Goal: Book appointment/travel/reservation

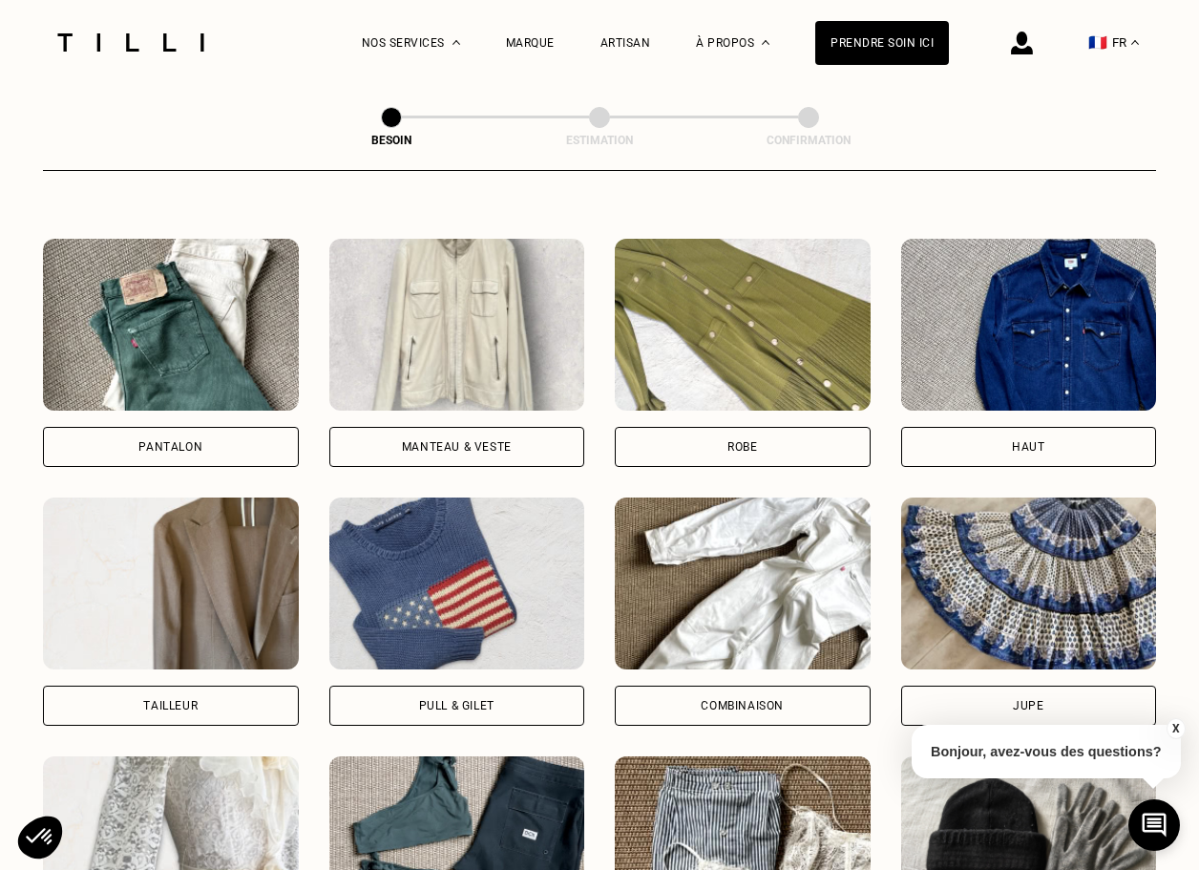
scroll to position [862, 0]
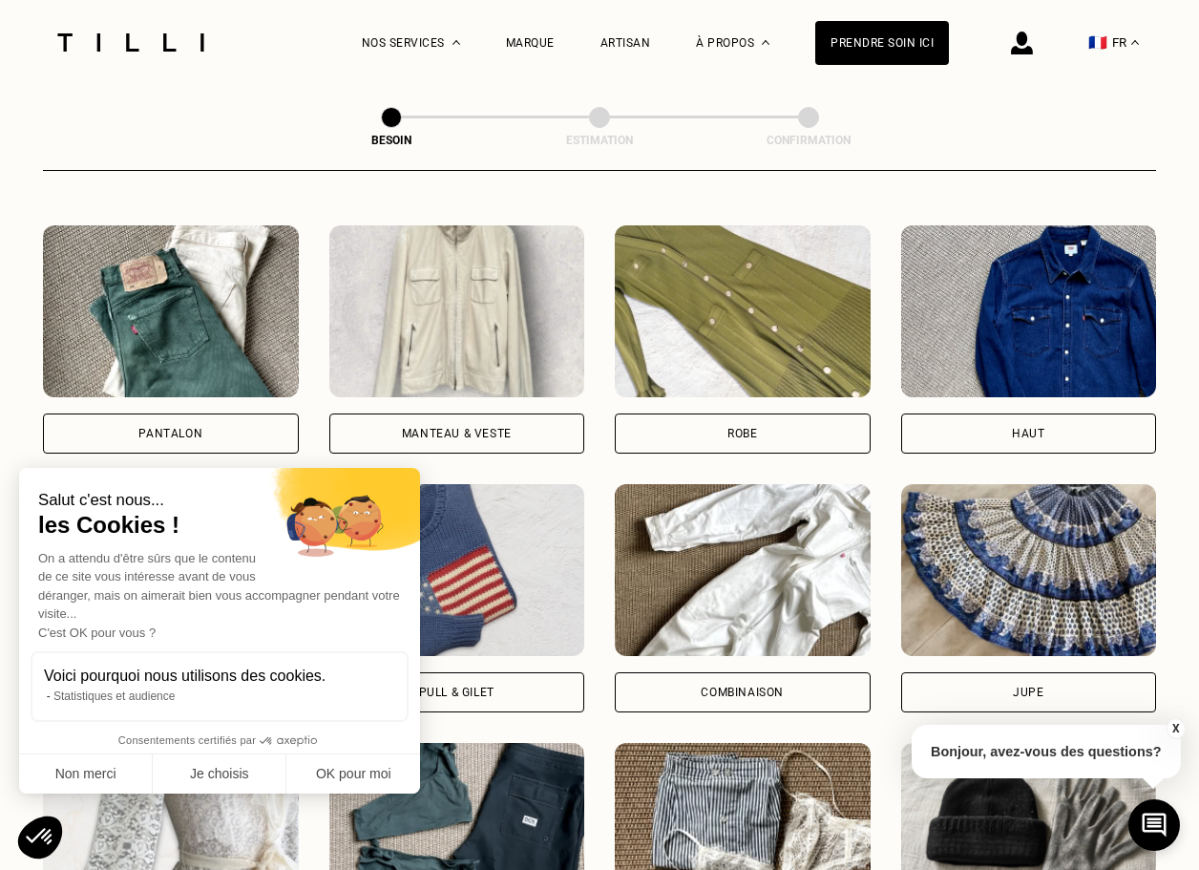
click at [488, 294] on img at bounding box center [457, 311] width 256 height 172
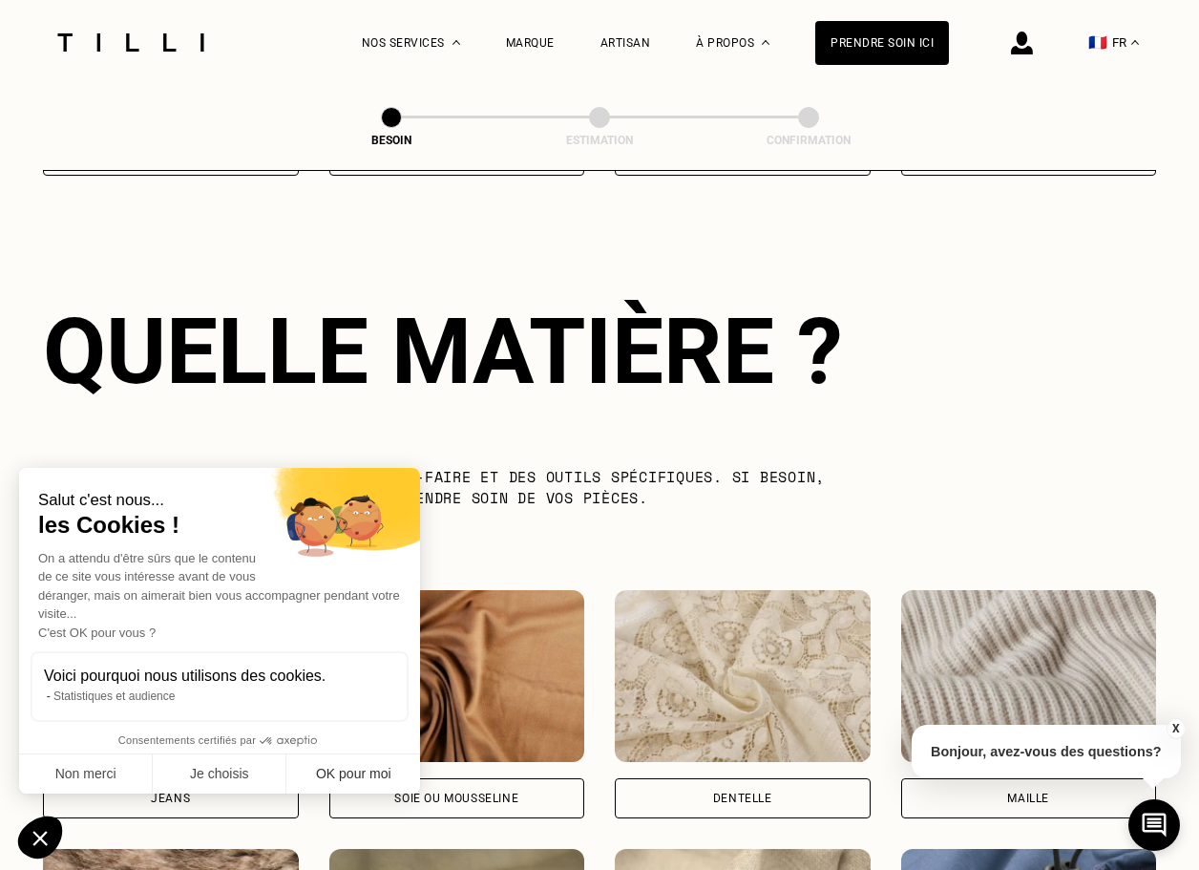
click at [371, 769] on button "OK pour moi" at bounding box center [353, 774] width 134 height 40
checkbox input "true"
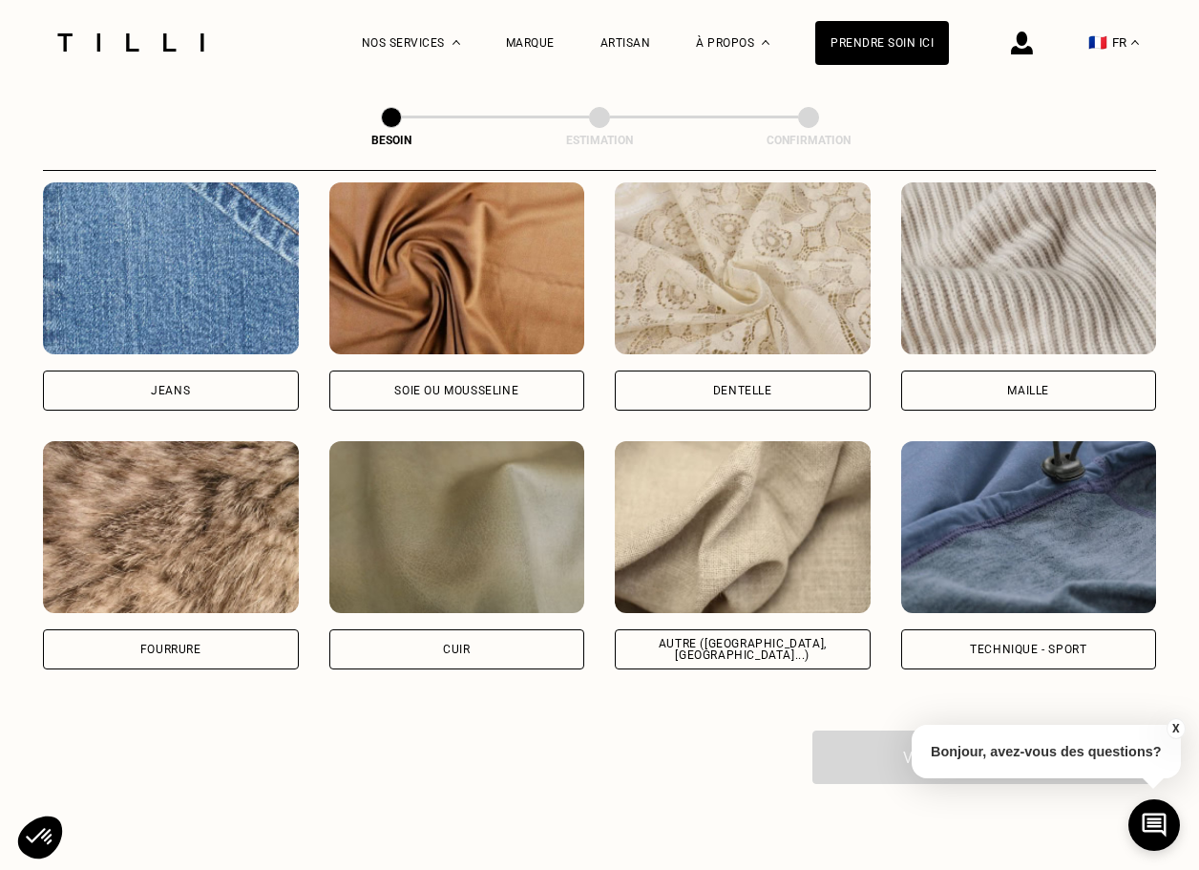
scroll to position [2041, 0]
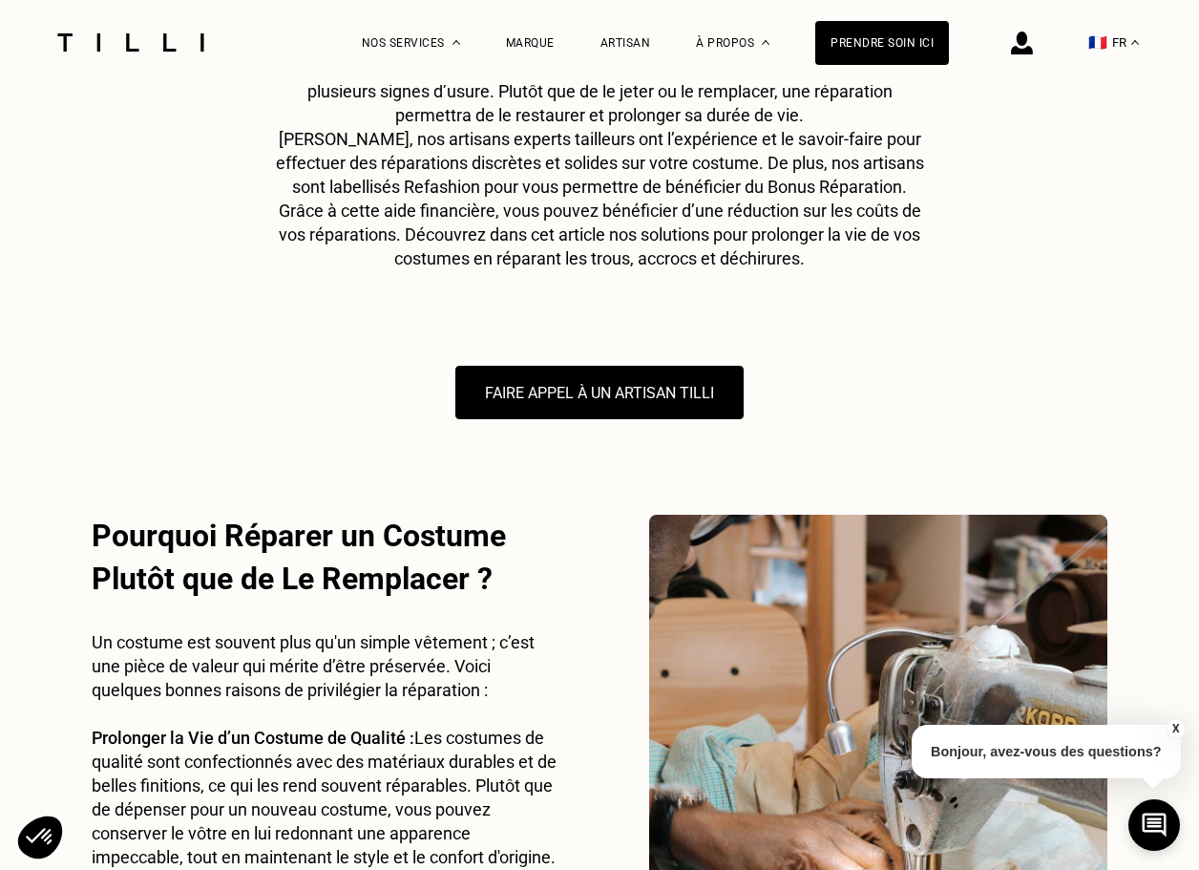
scroll to position [383, 0]
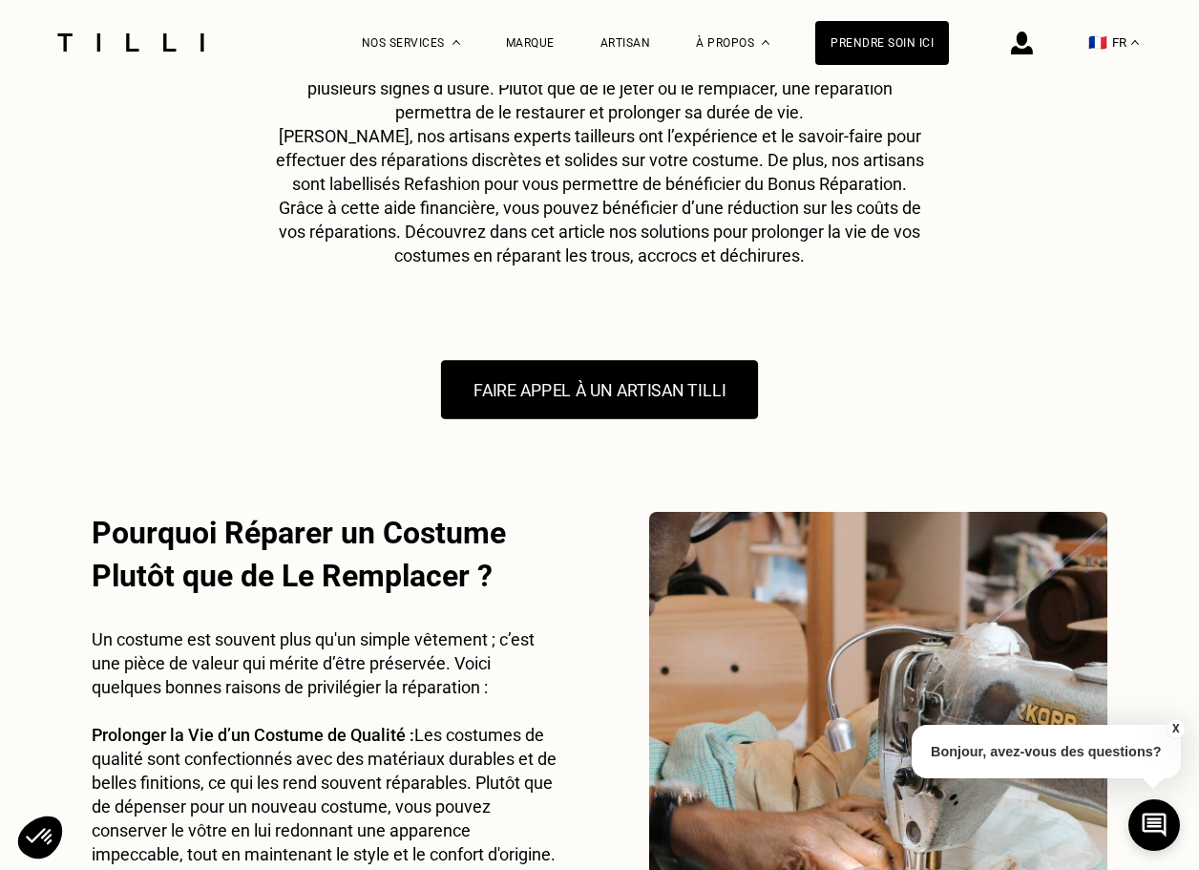
click at [576, 376] on button "FAIRE APPEL À UN ARTISAN TILLI" at bounding box center [599, 389] width 317 height 59
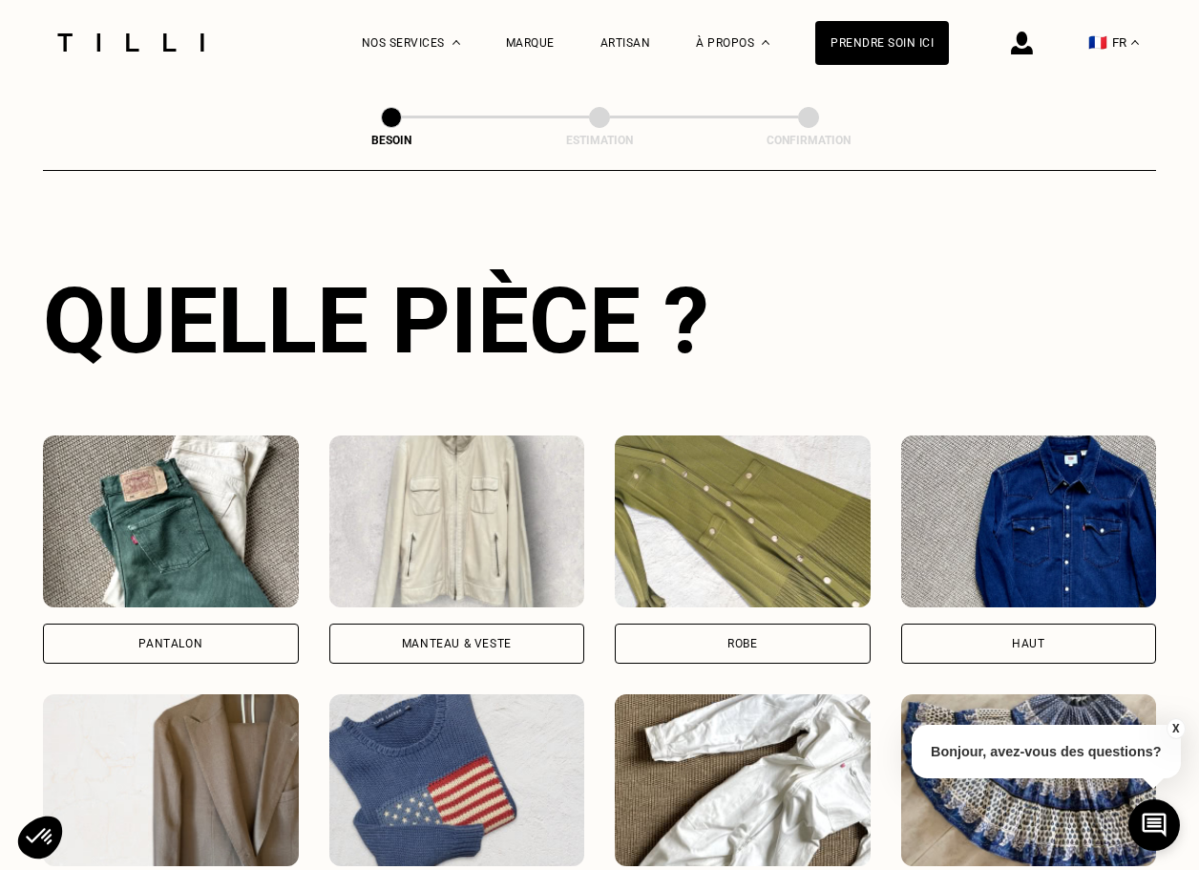
scroll to position [668, 0]
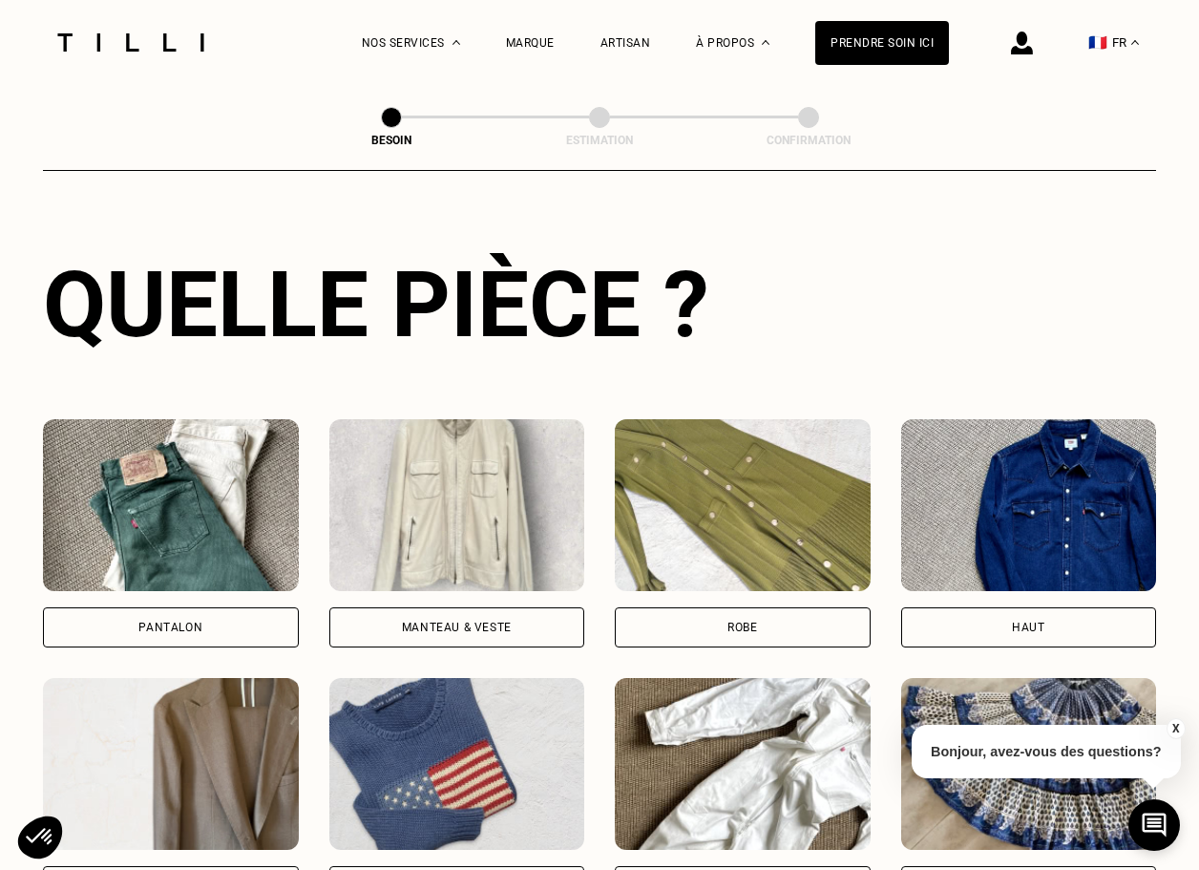
click at [180, 721] on img at bounding box center [171, 764] width 256 height 172
select select "FR"
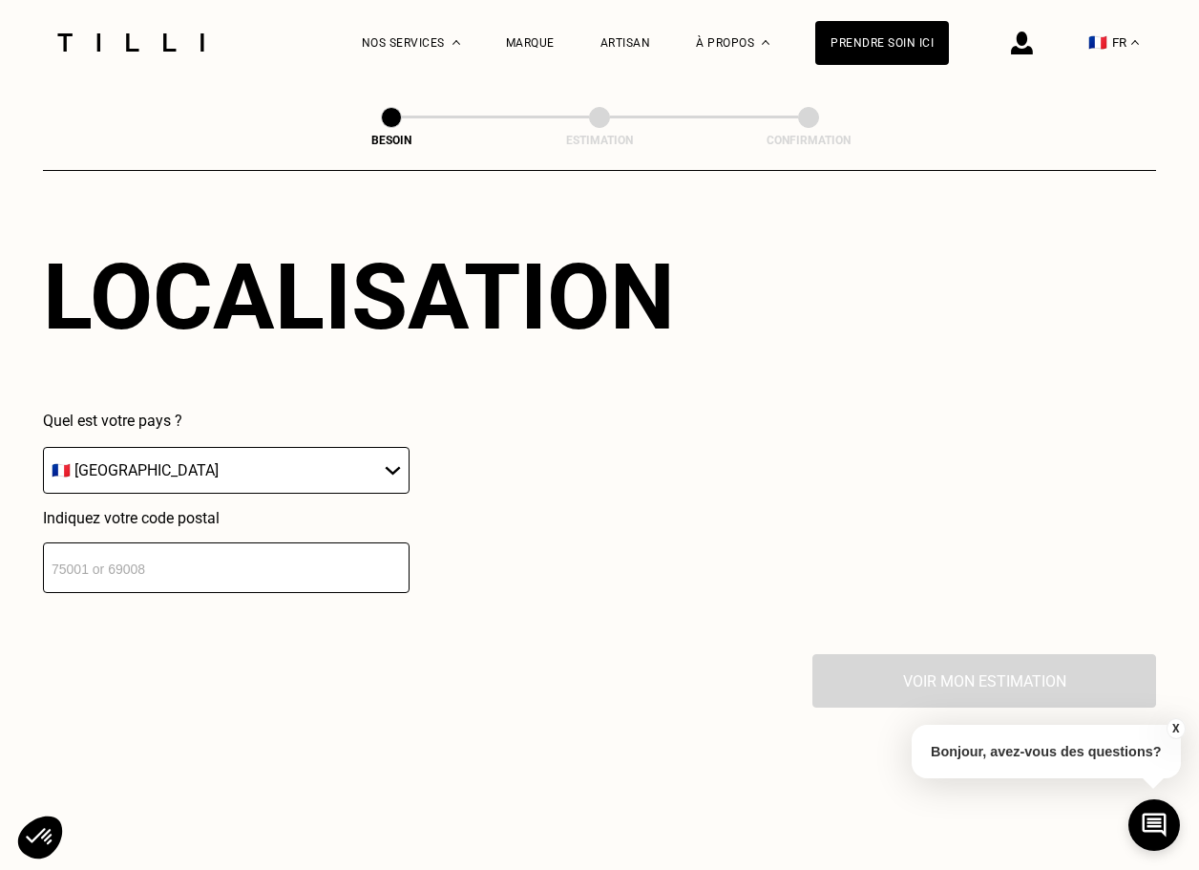
scroll to position [1715, 0]
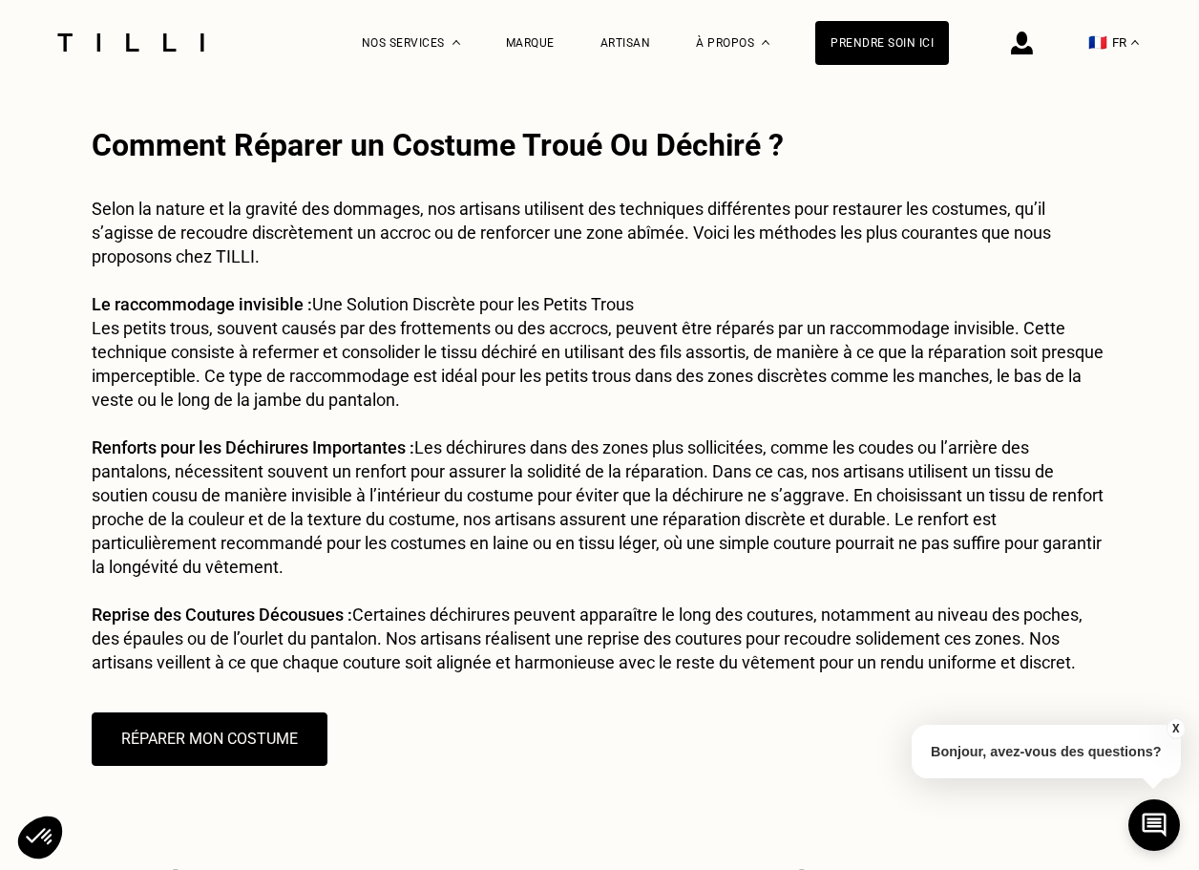
scroll to position [1877, 0]
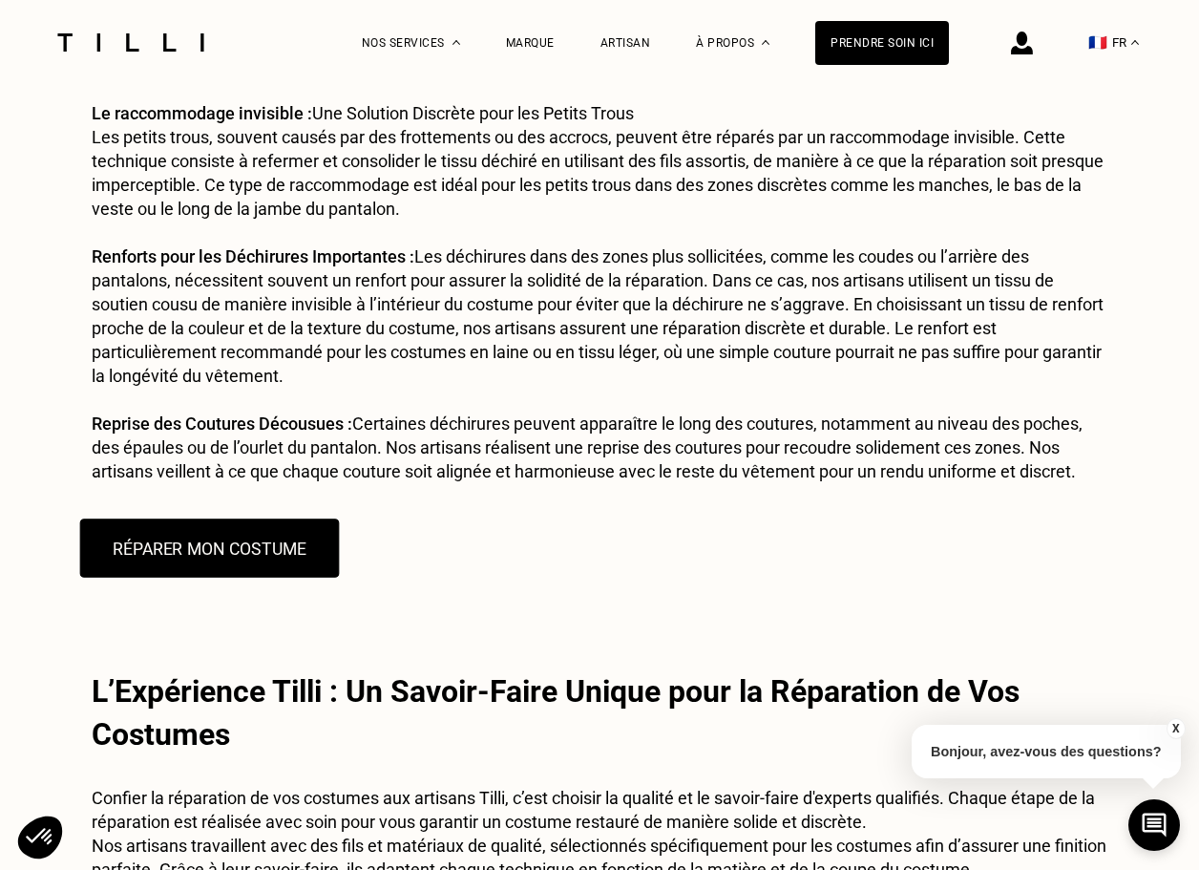
click at [207, 542] on button "RÉPARER MON COSTUME" at bounding box center [210, 547] width 260 height 59
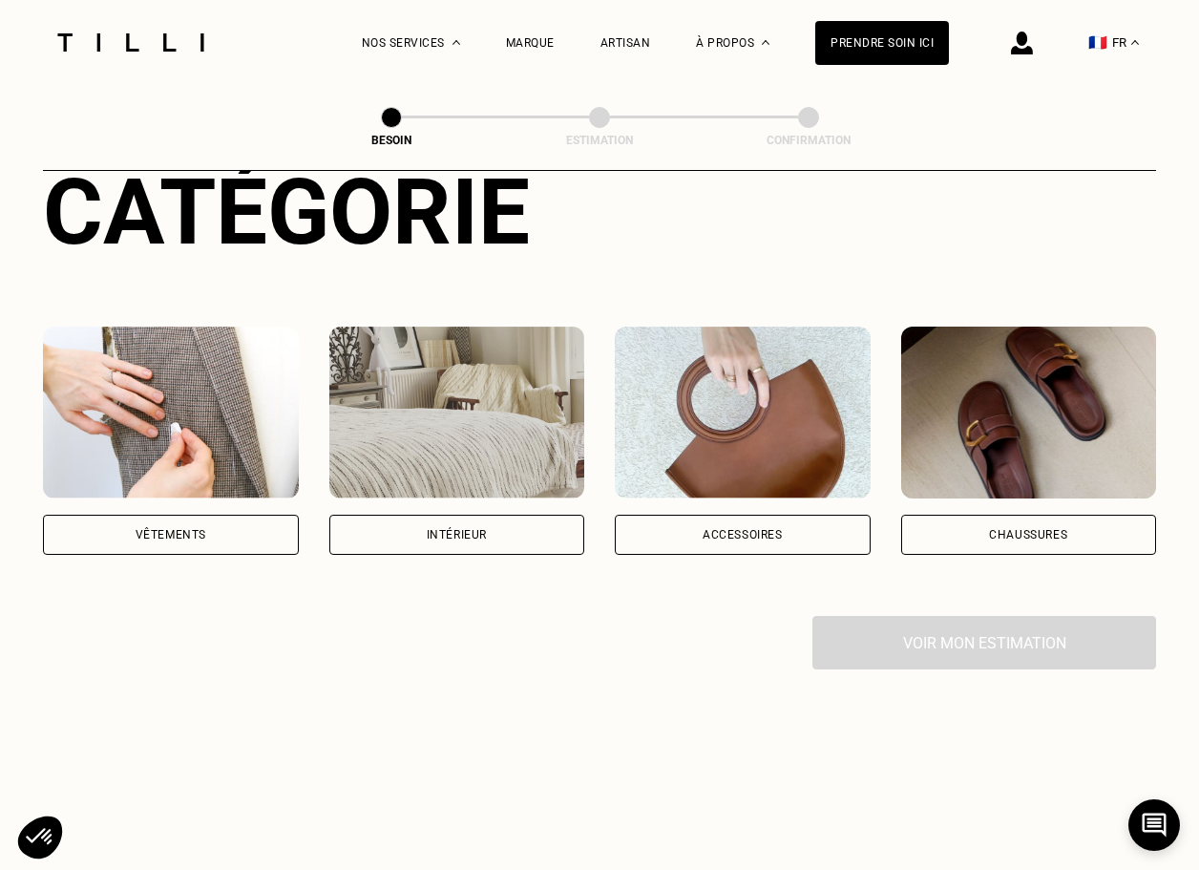
scroll to position [251, 0]
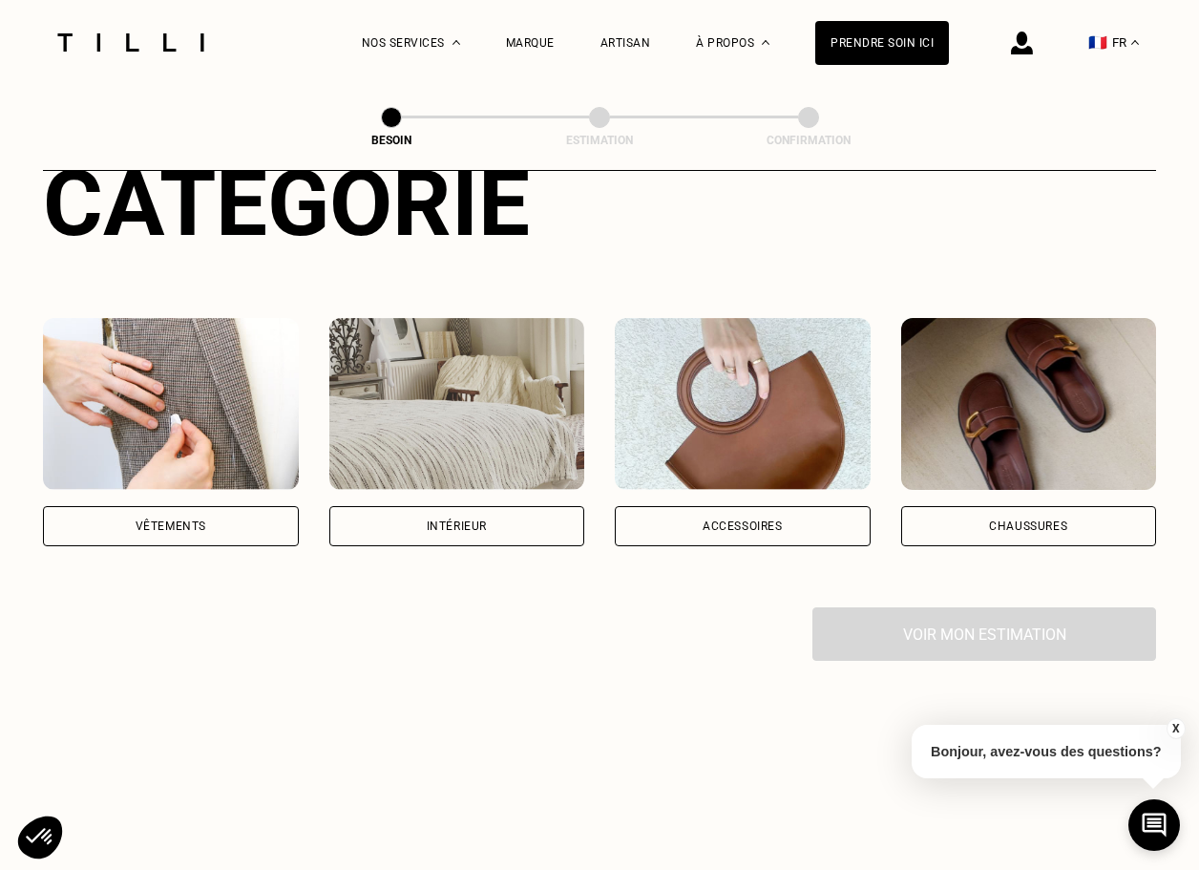
click at [211, 506] on div "Vêtements" at bounding box center [171, 526] width 256 height 40
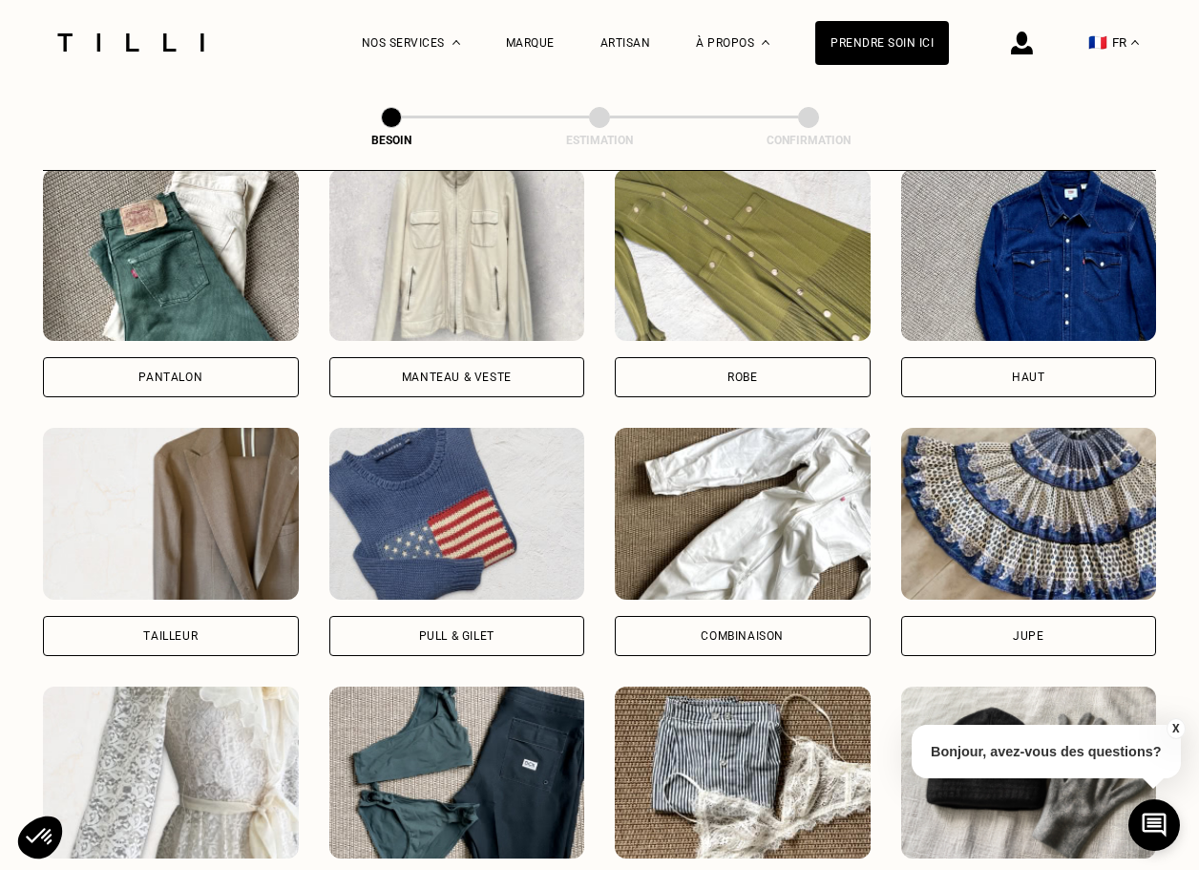
scroll to position [870, 1]
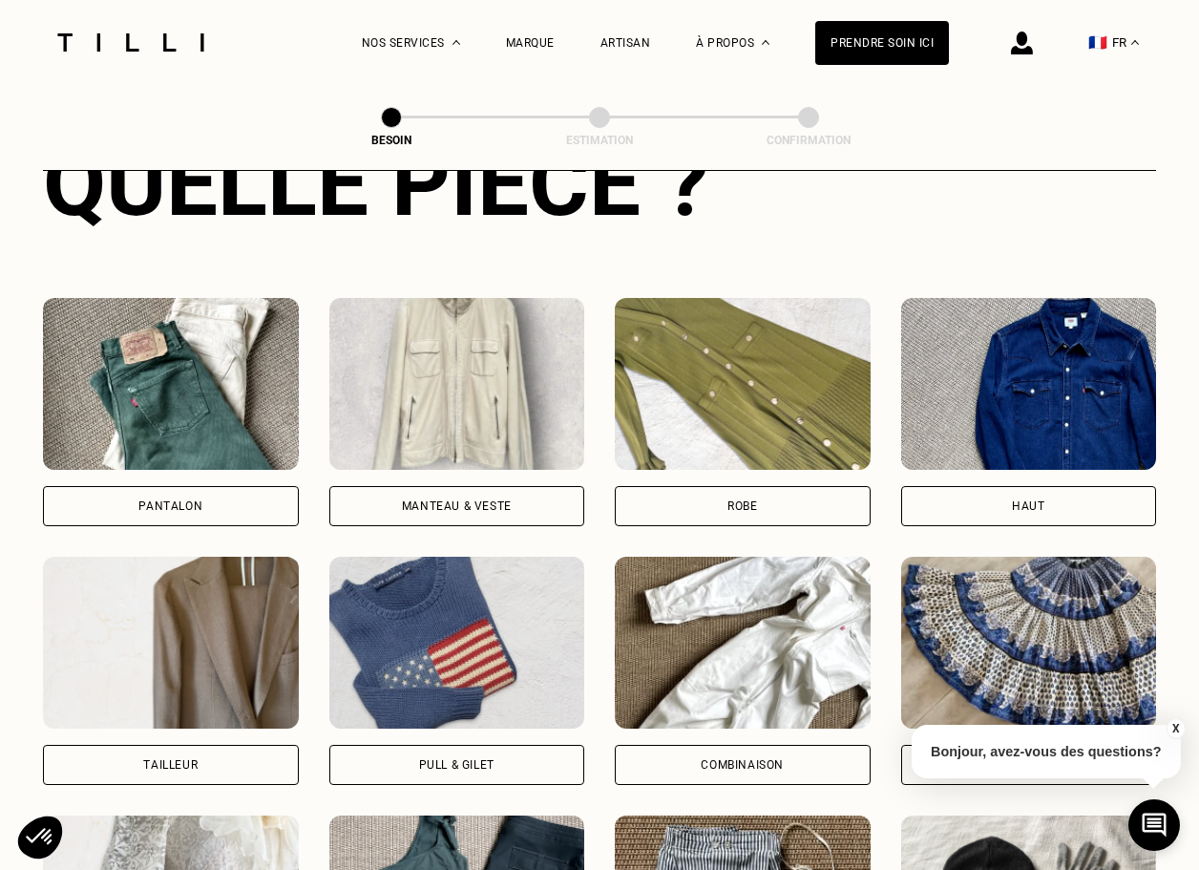
click at [470, 336] on img at bounding box center [457, 384] width 256 height 172
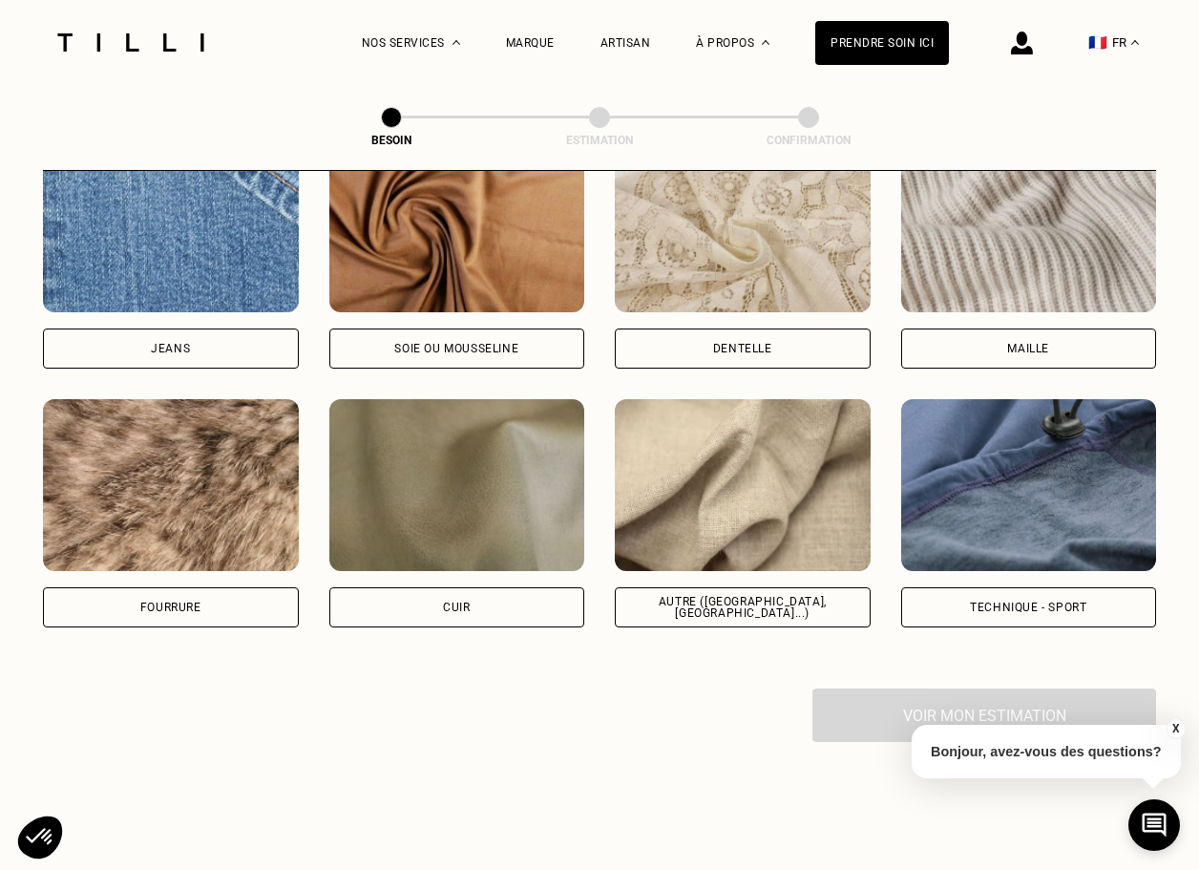
click at [702, 449] on img at bounding box center [743, 485] width 256 height 172
select select "FR"
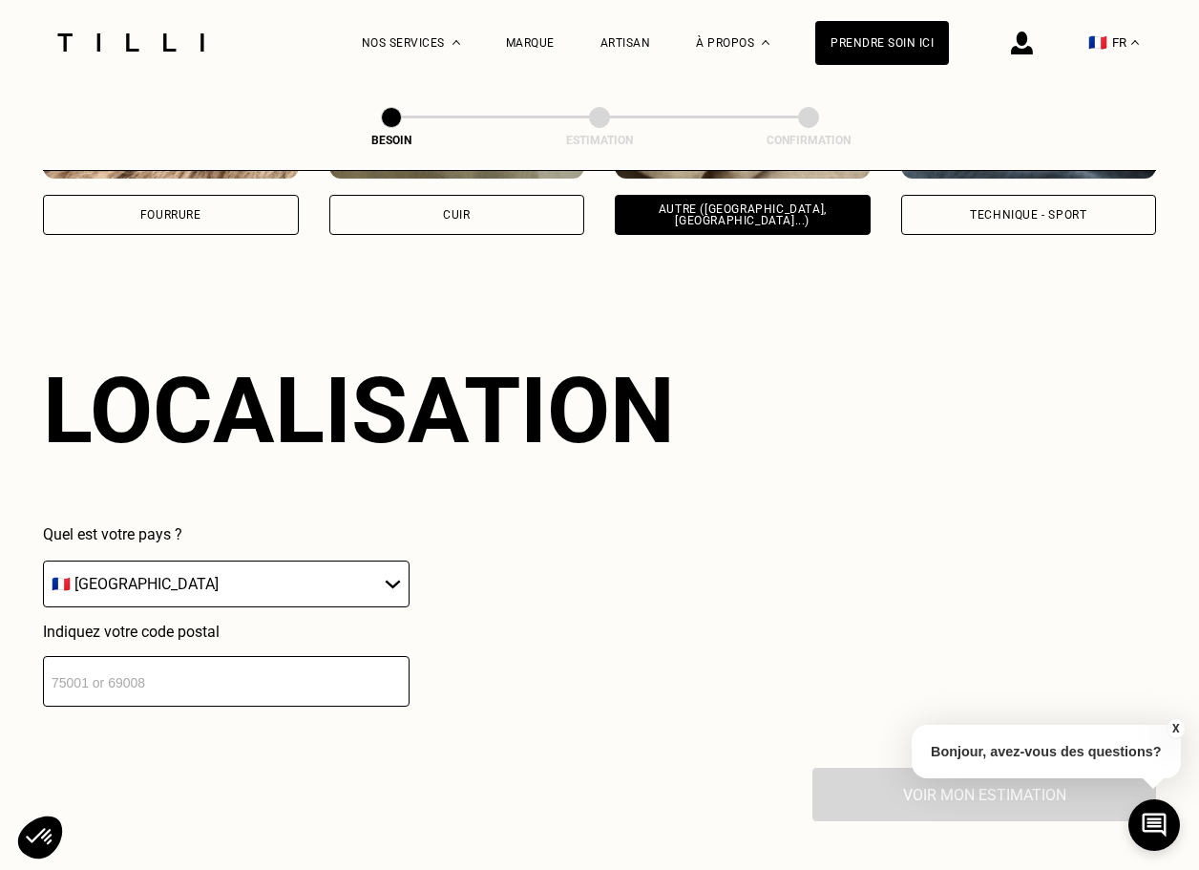
scroll to position [2559, 0]
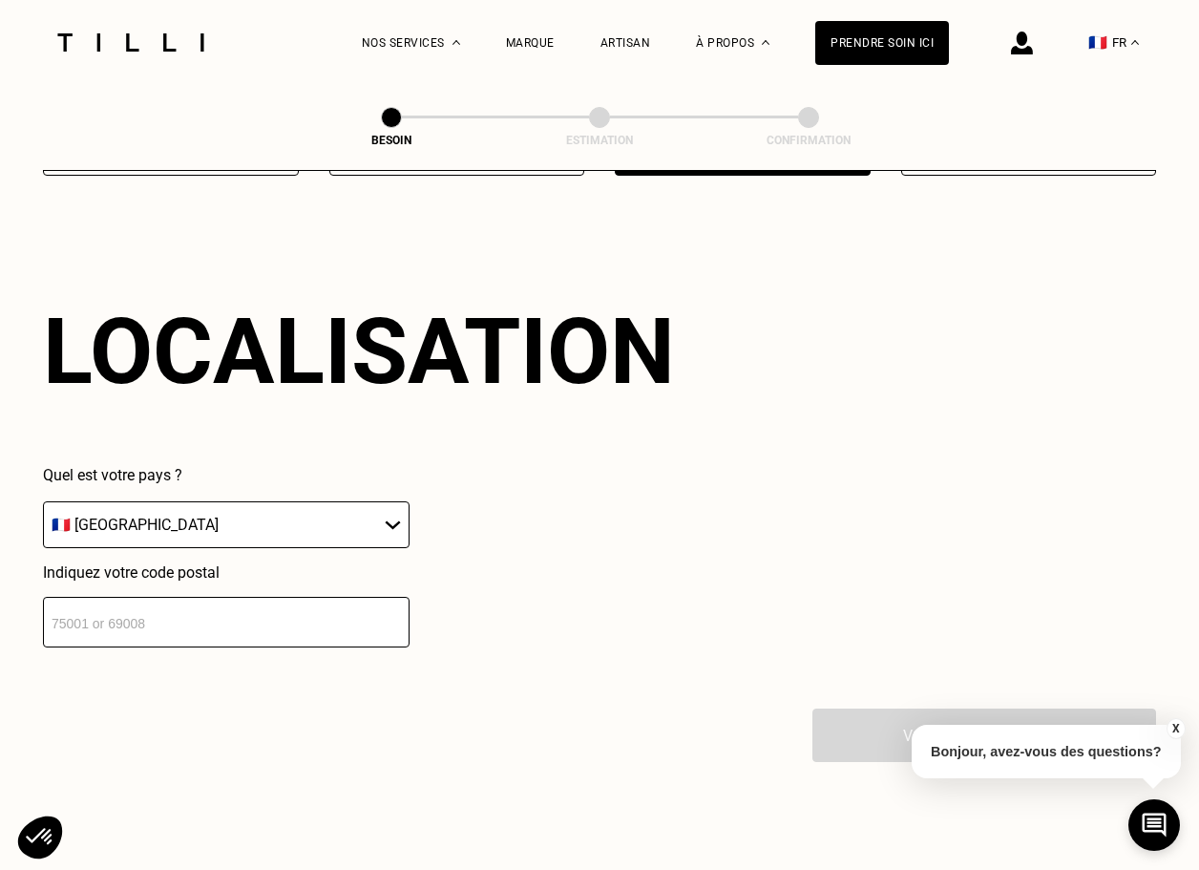
click at [284, 641] on div "Localisation Quel est votre pays ? 🇩🇪 Allemagne 🇦🇹 Autriche 🇧🇪 Belgique 🇧🇬 Bulg…" at bounding box center [599, 473] width 1113 height 472
click at [296, 614] on input "number" at bounding box center [226, 622] width 367 height 51
type input "59800"
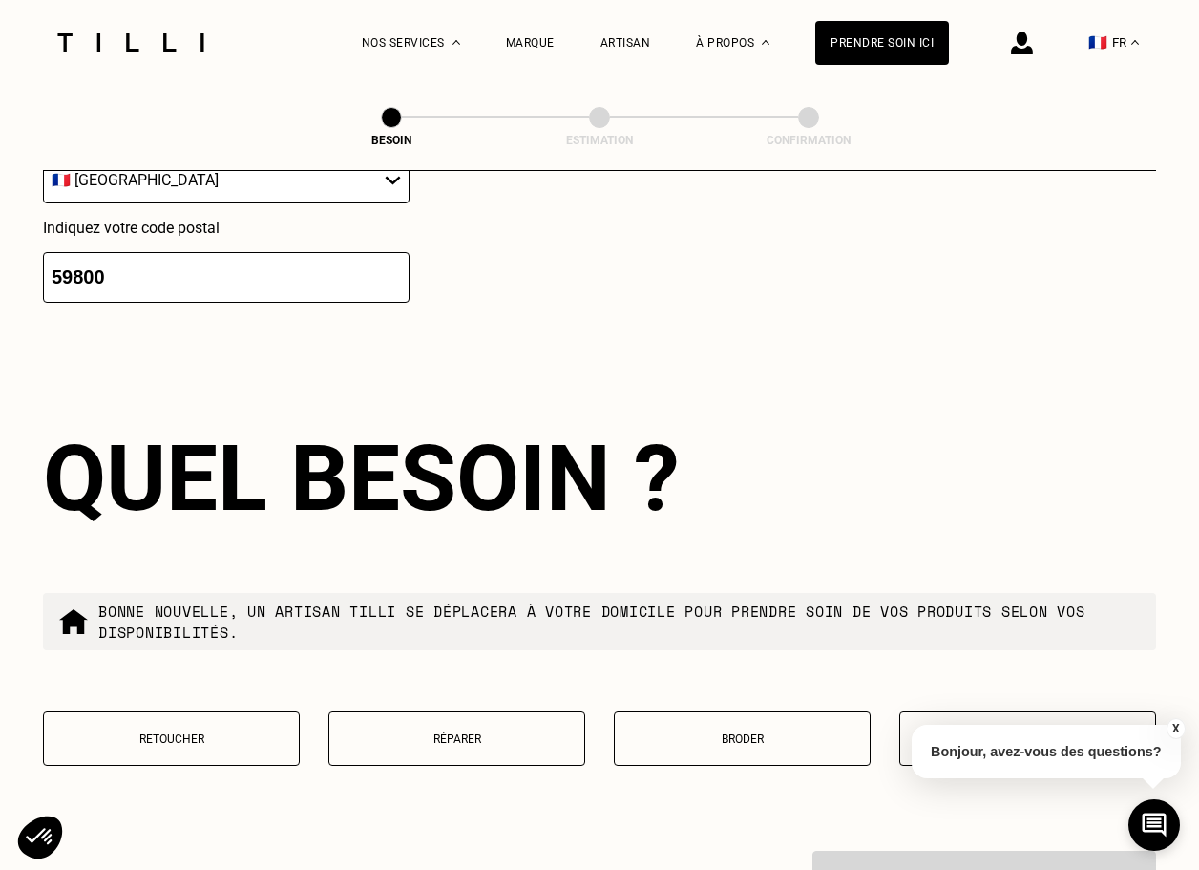
scroll to position [3037, 0]
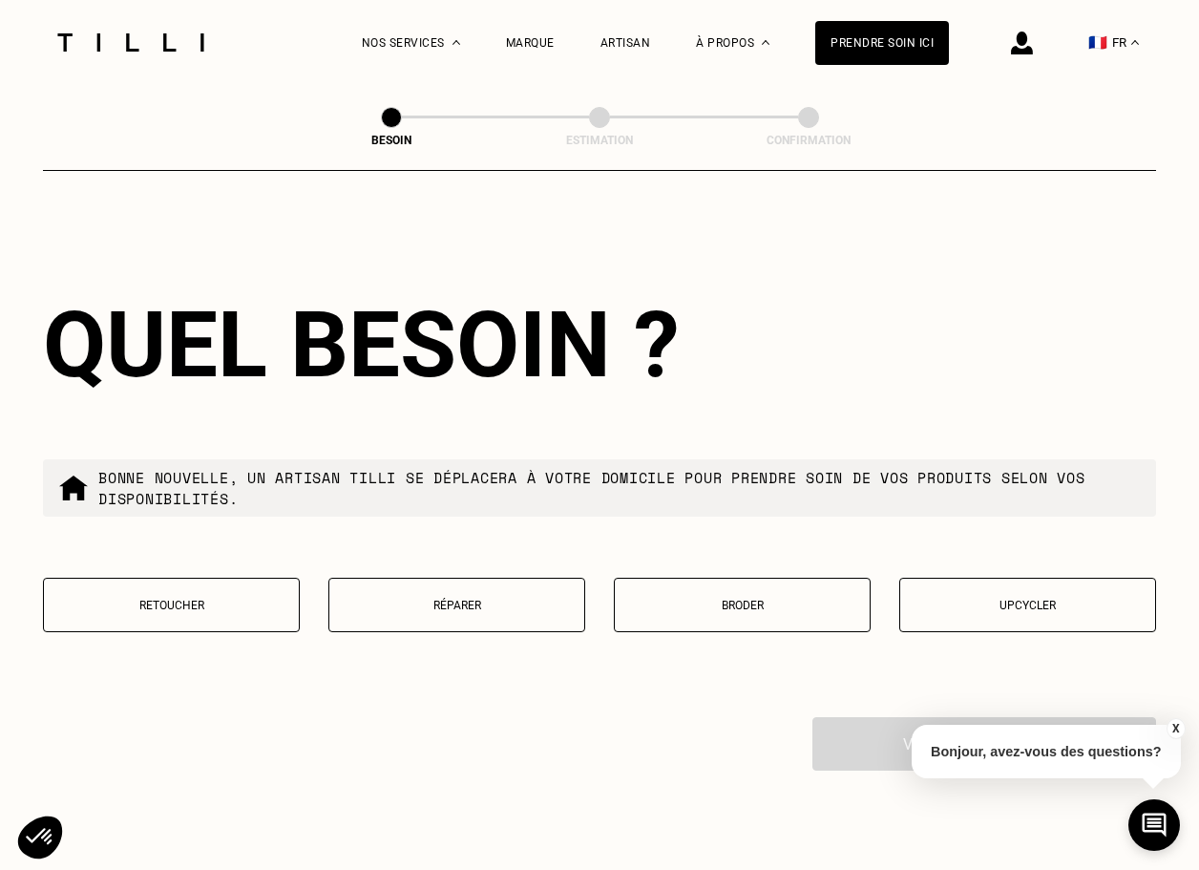
click at [395, 596] on button "Réparer" at bounding box center [456, 605] width 257 height 54
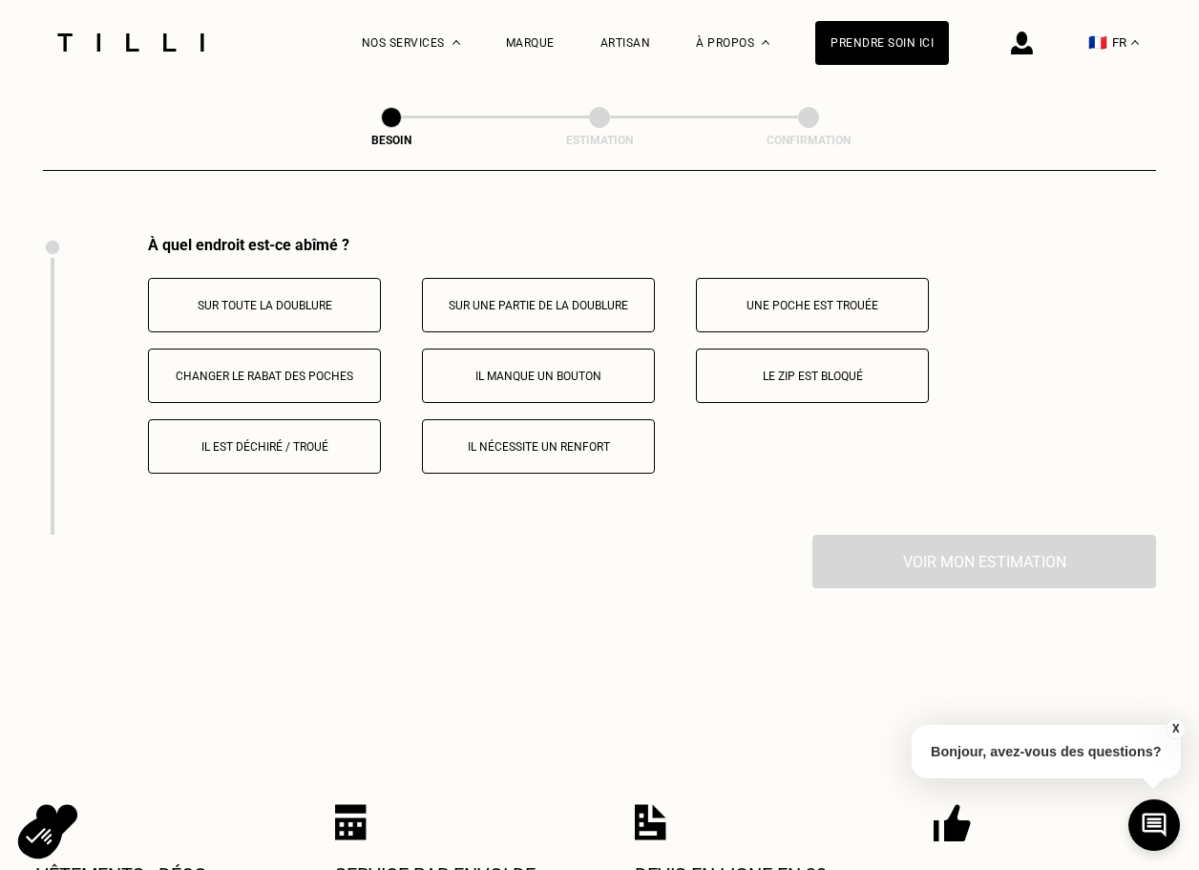
scroll to position [3524, 0]
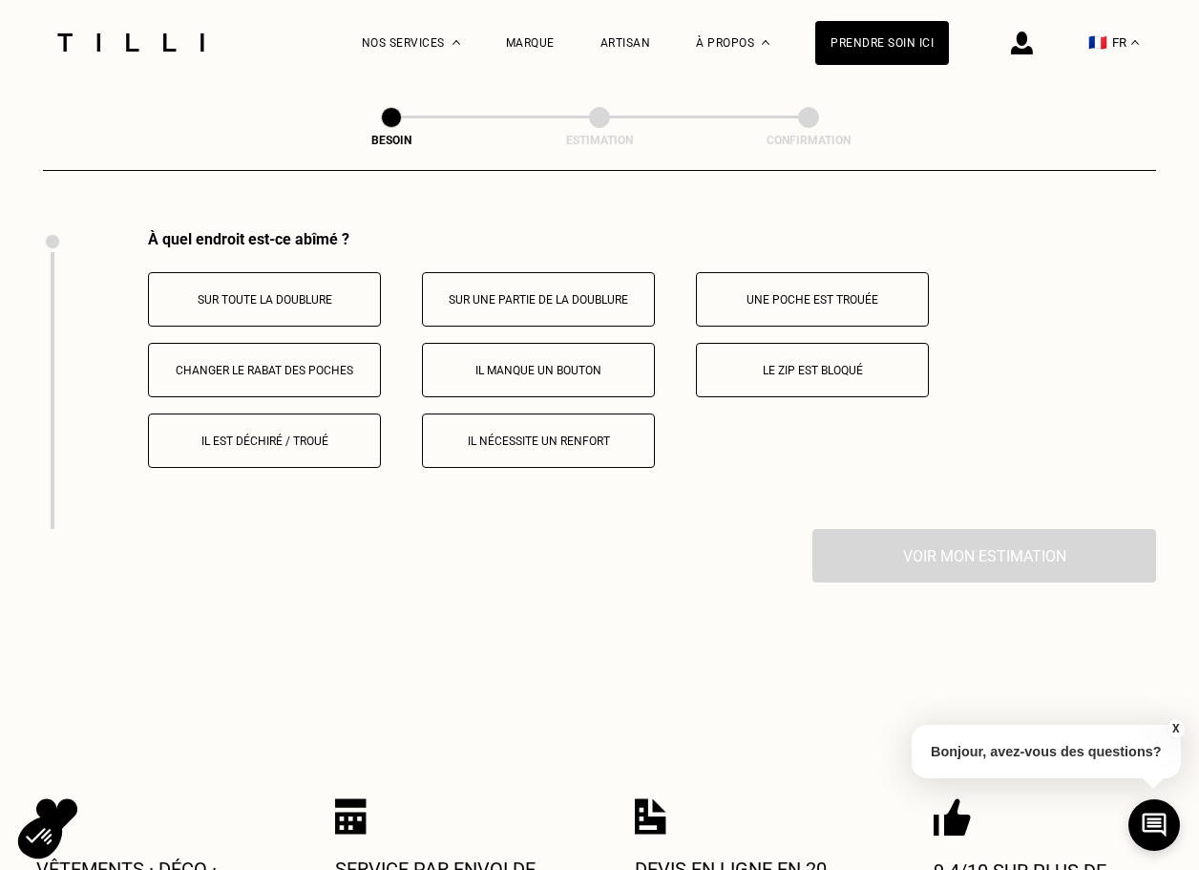
click at [331, 433] on button "Il est déchiré / troué" at bounding box center [264, 440] width 233 height 54
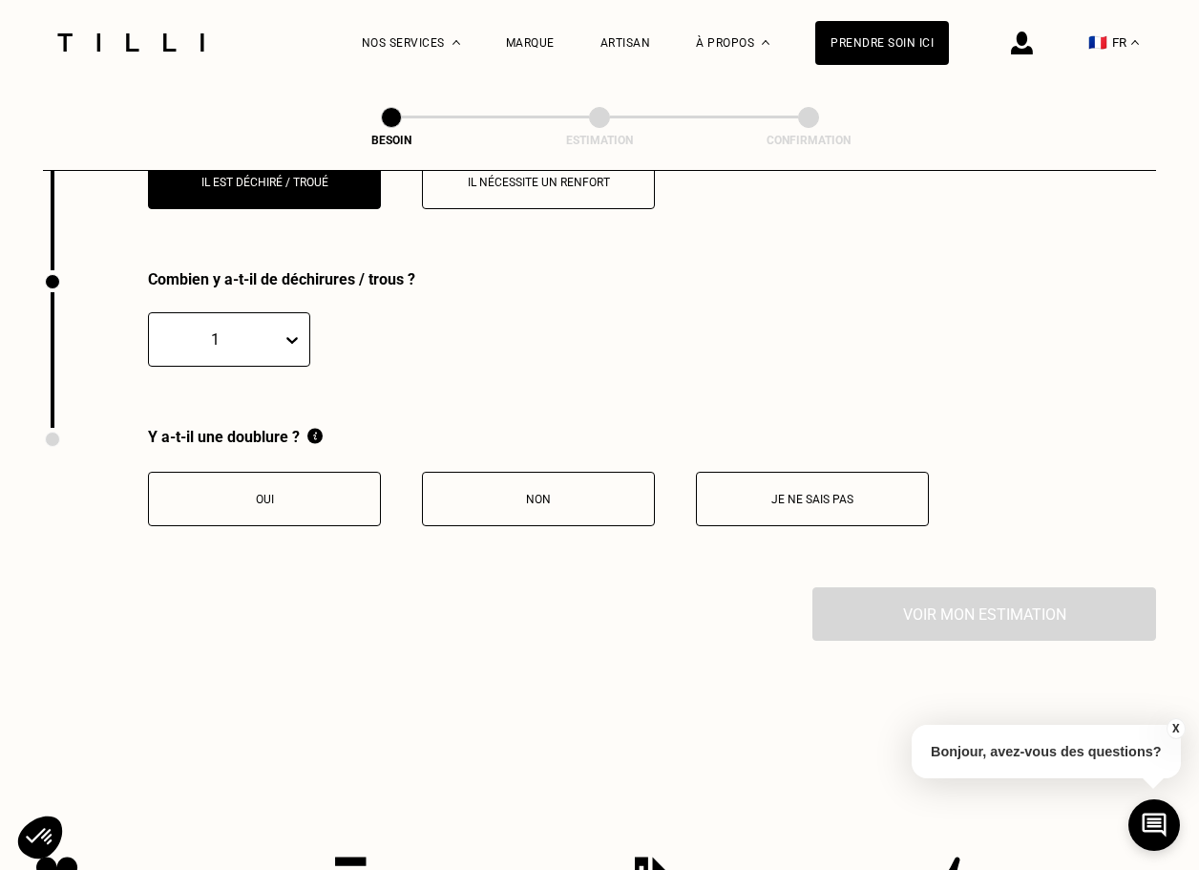
scroll to position [3823, 0]
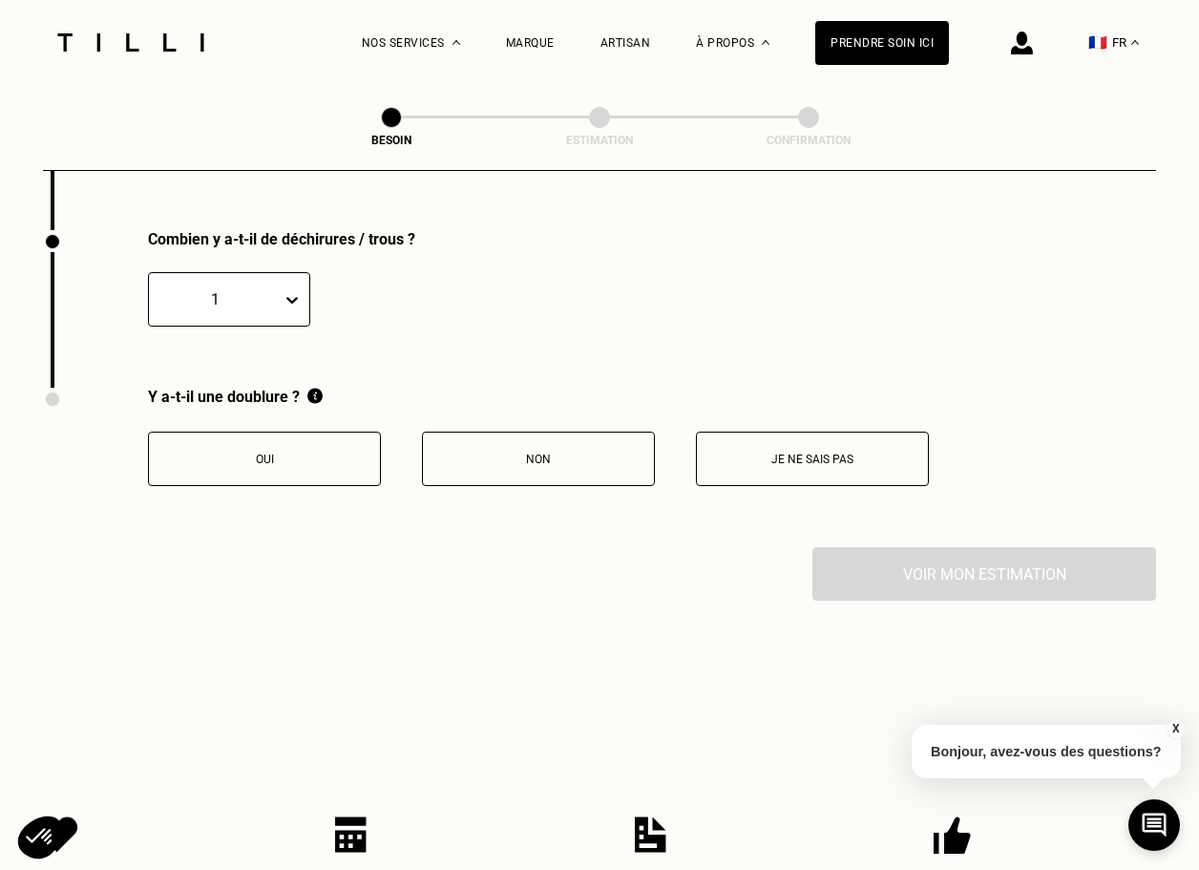
click at [356, 432] on button "Oui" at bounding box center [264, 459] width 233 height 54
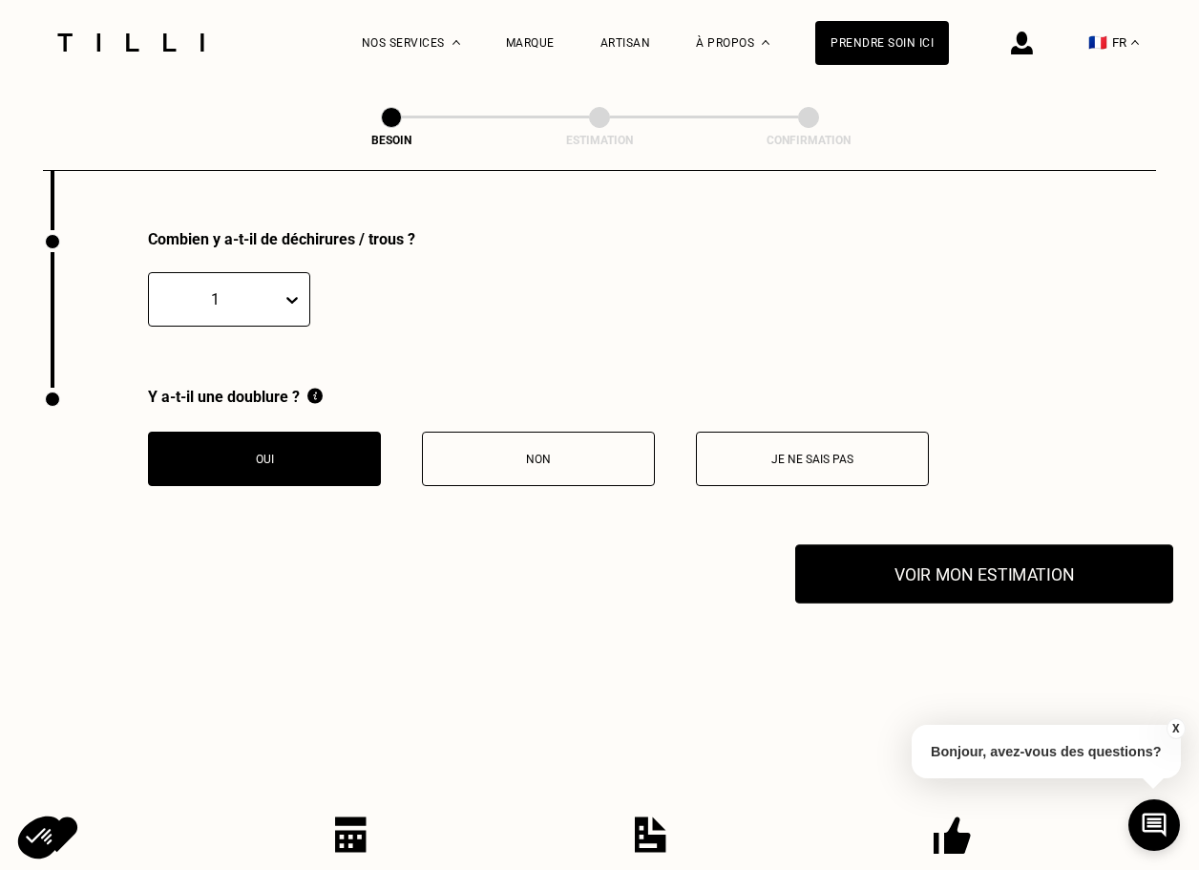
click at [930, 556] on button "Voir mon estimation" at bounding box center [984, 573] width 378 height 59
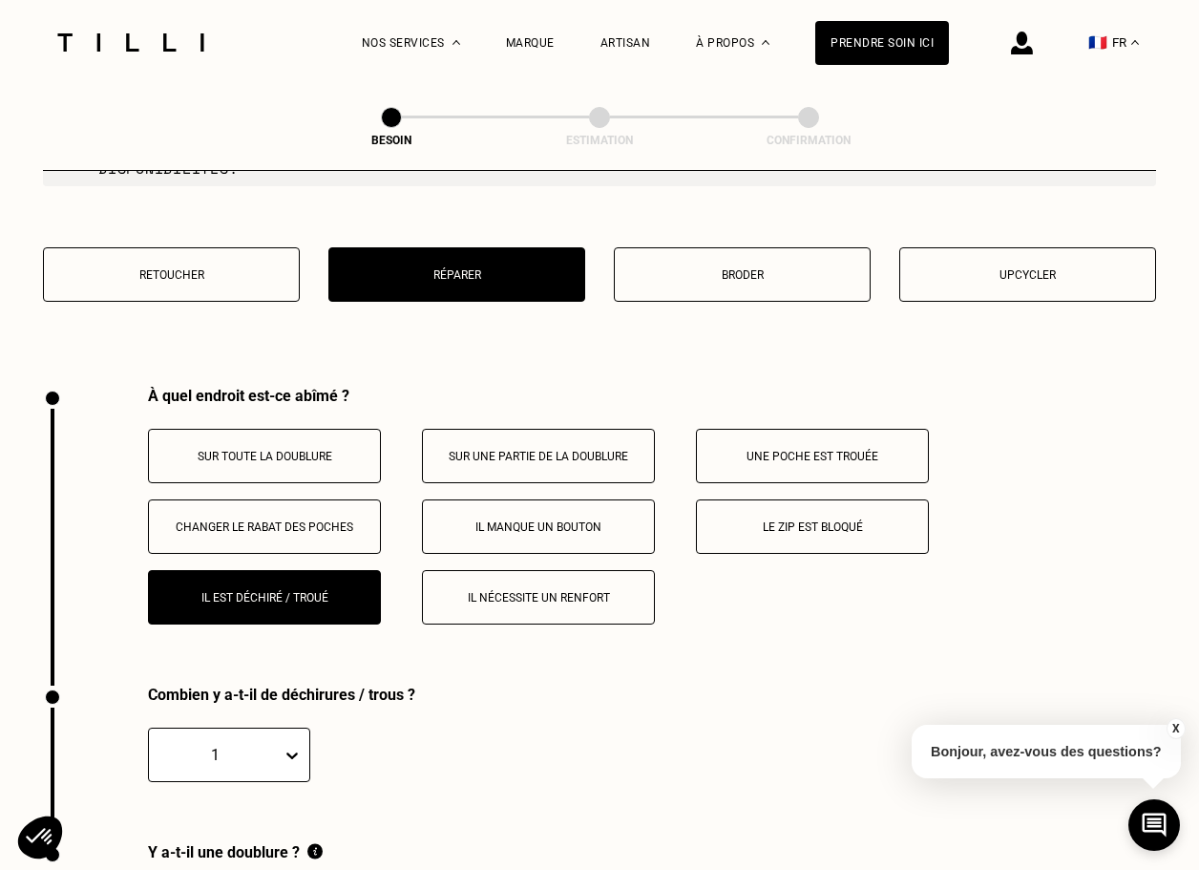
scroll to position [3360, 0]
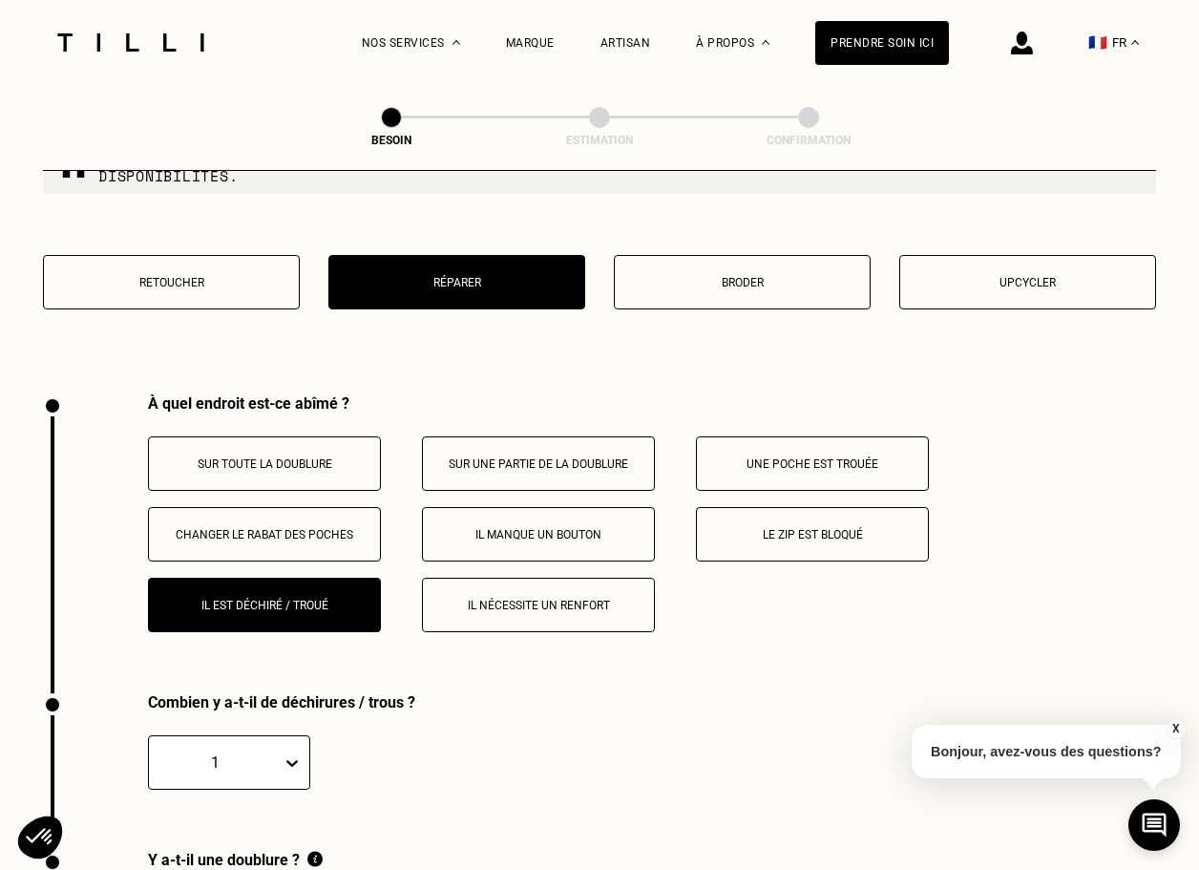
click at [740, 276] on p "Broder" at bounding box center [742, 282] width 236 height 13
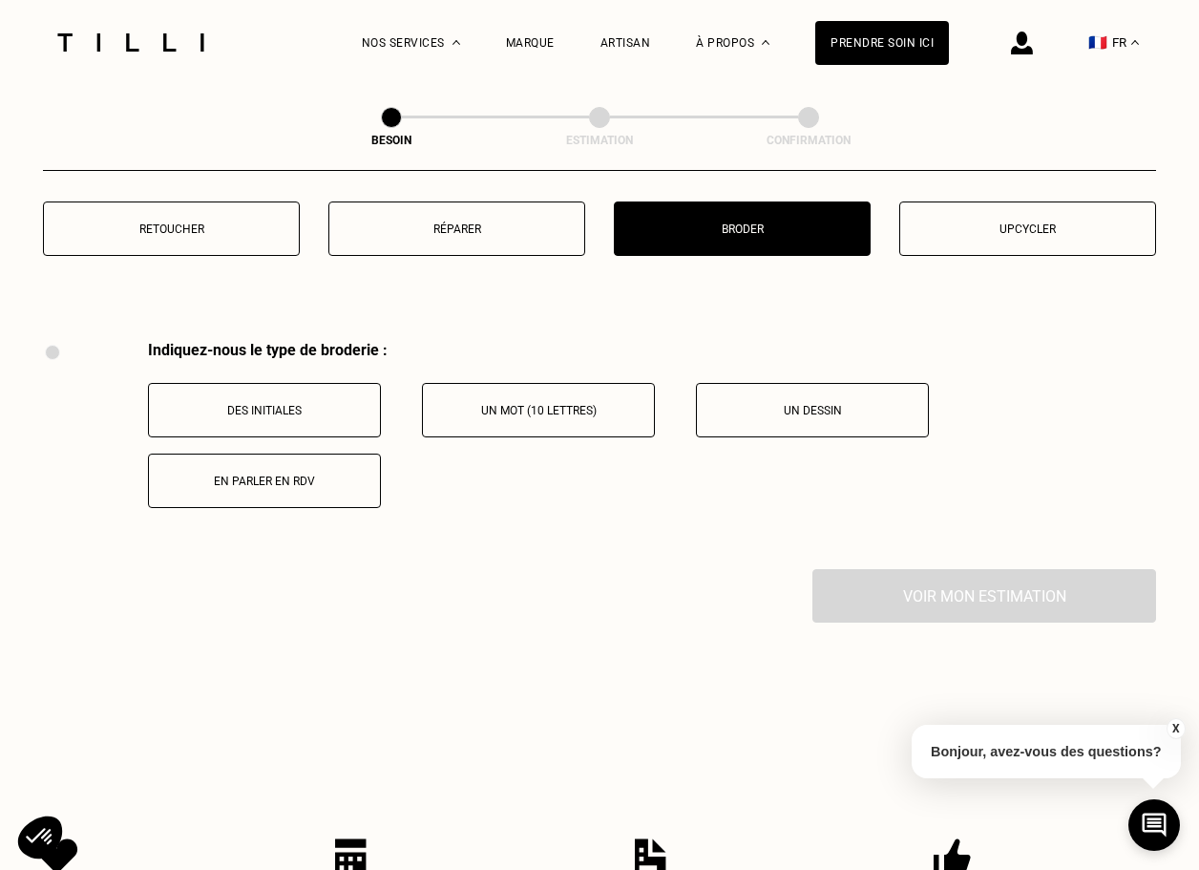
scroll to position [3412, 0]
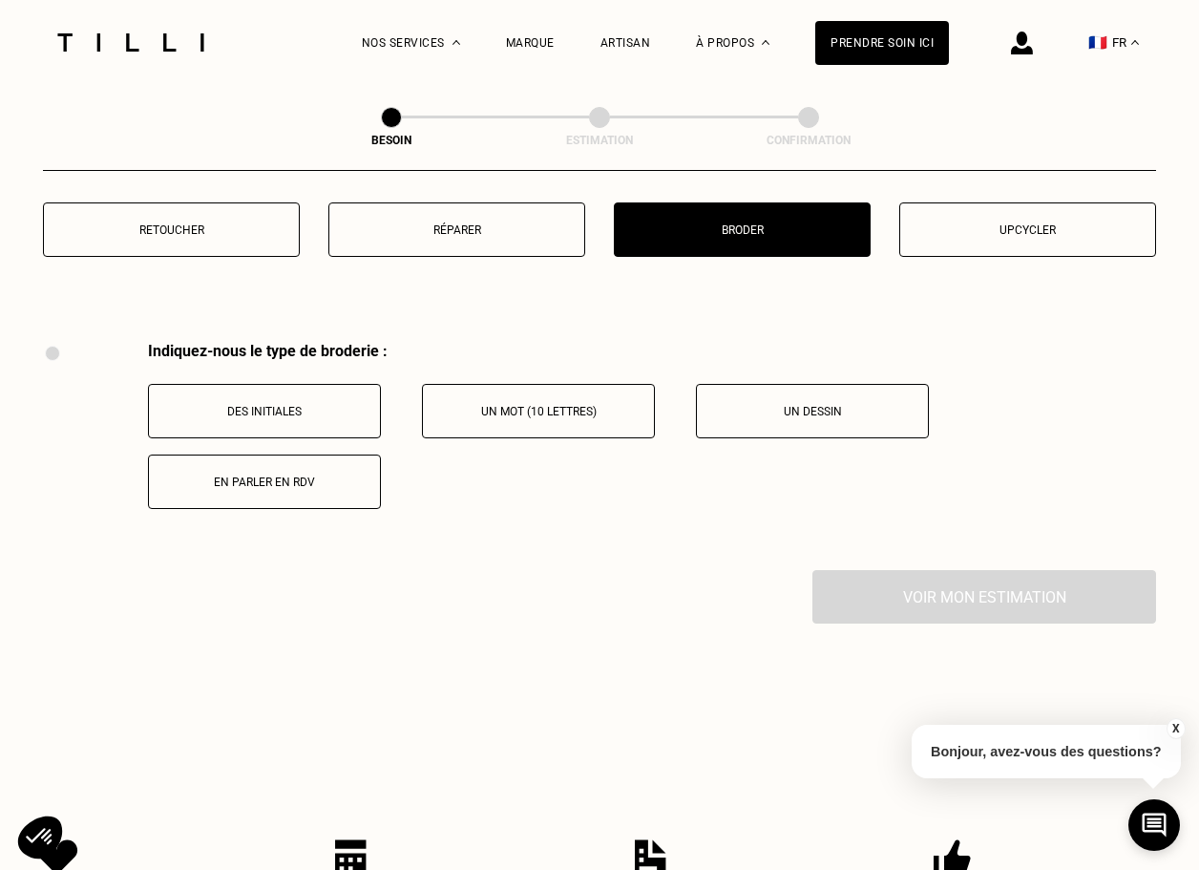
click at [200, 245] on div "Retoucher Réparer Broder Upcycler" at bounding box center [599, 241] width 1113 height 78
click at [200, 226] on button "Retoucher" at bounding box center [171, 229] width 257 height 54
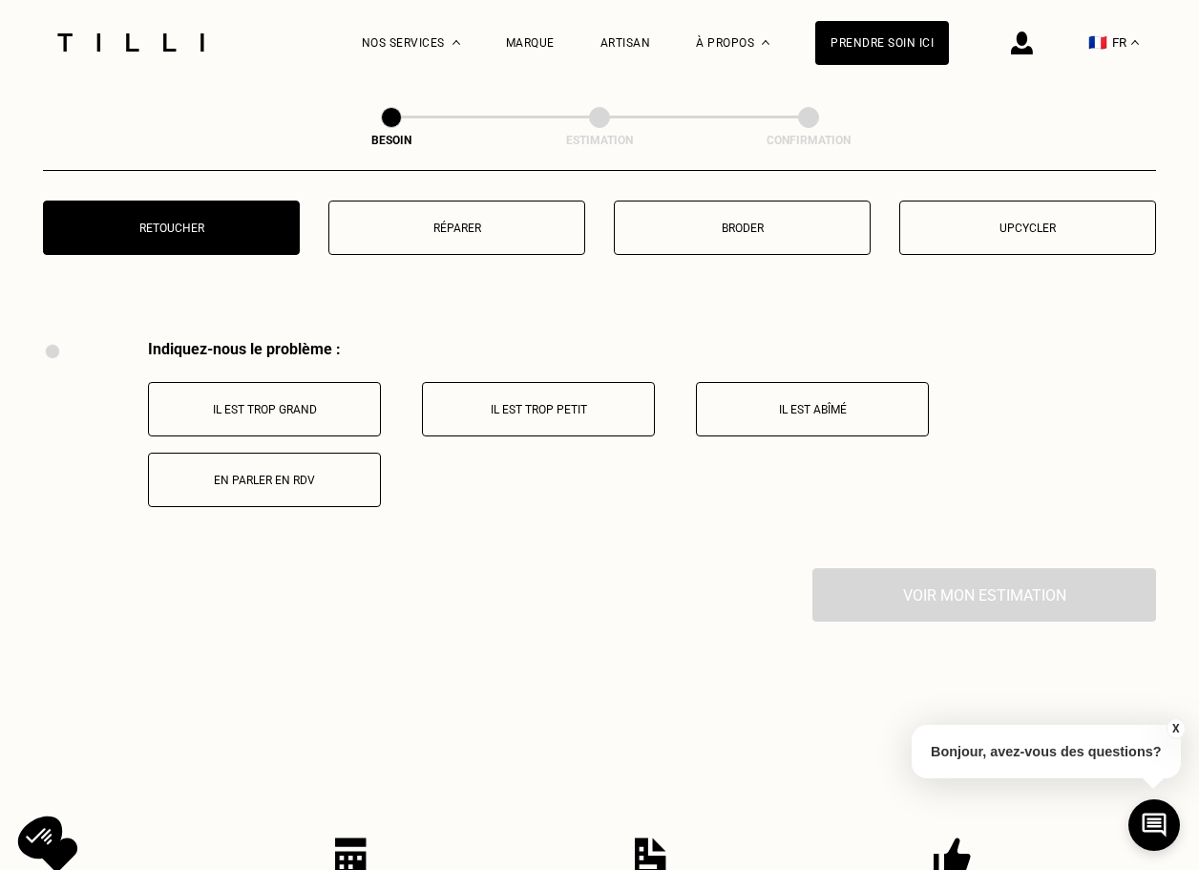
scroll to position [3397, 0]
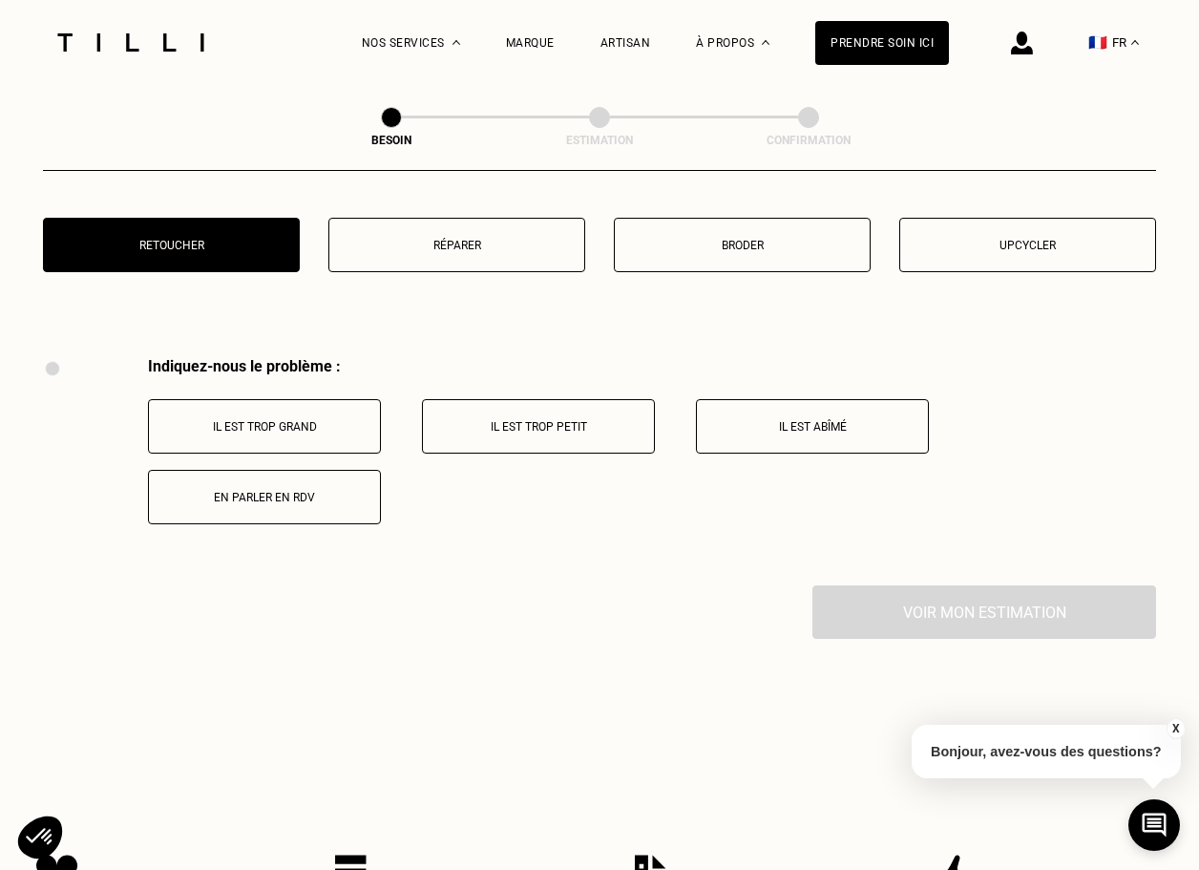
click at [792, 420] on p "Il est abîmé" at bounding box center [813, 426] width 212 height 13
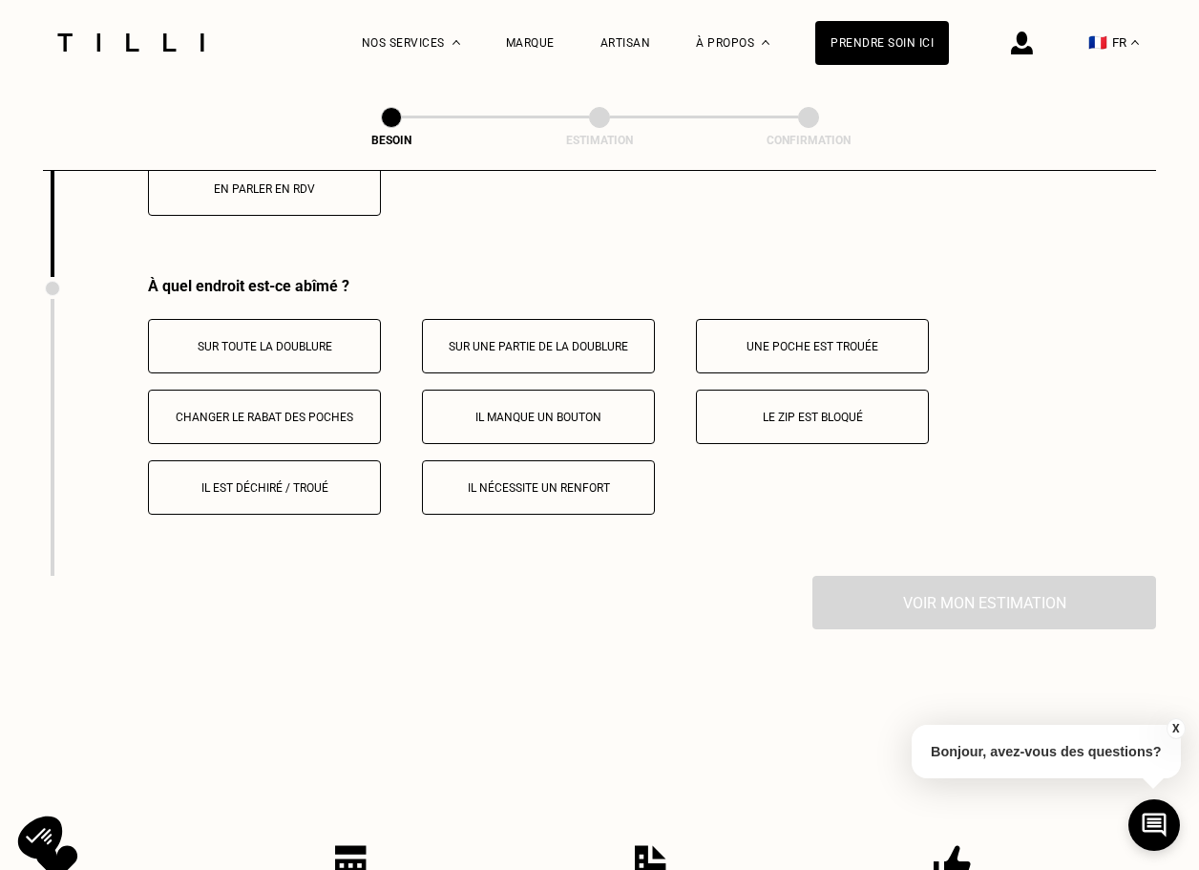
scroll to position [3752, 0]
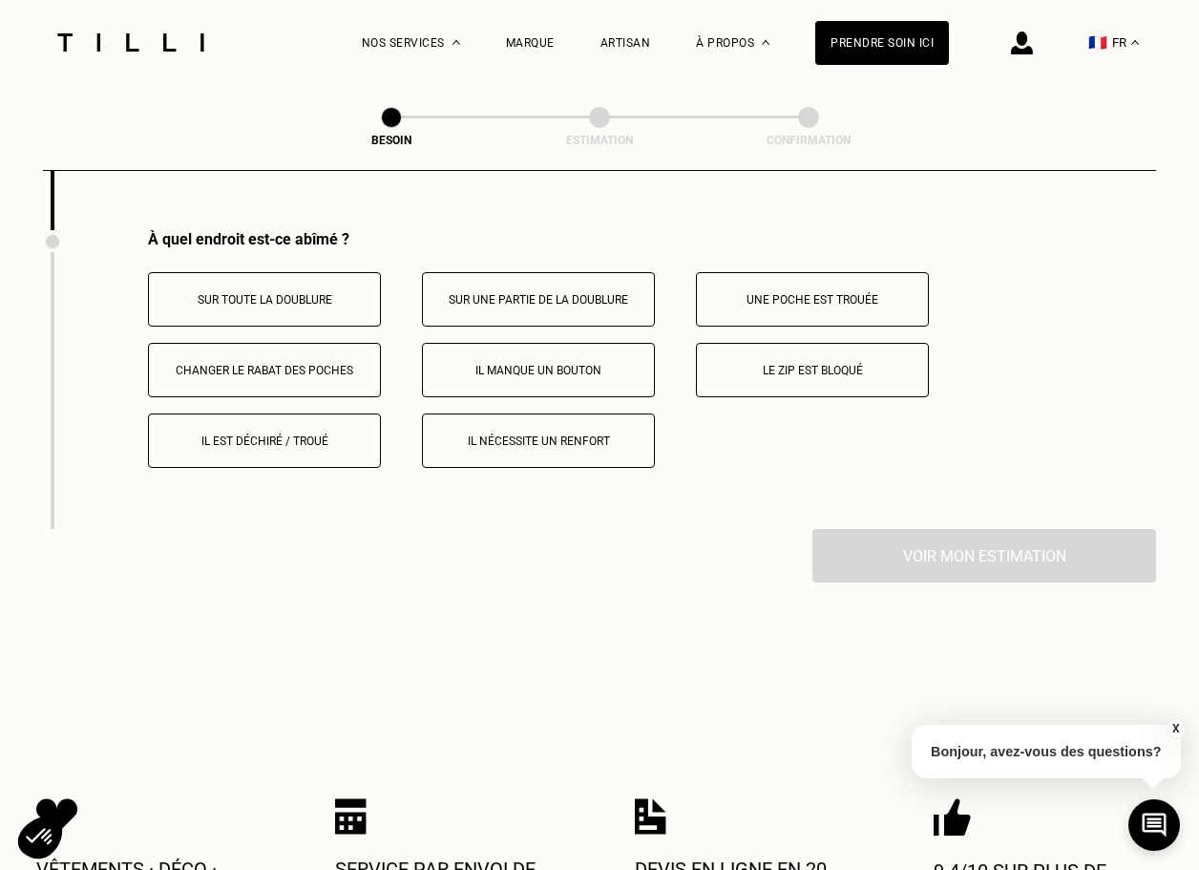
click at [304, 434] on p "Il est déchiré / troué" at bounding box center [264, 440] width 212 height 13
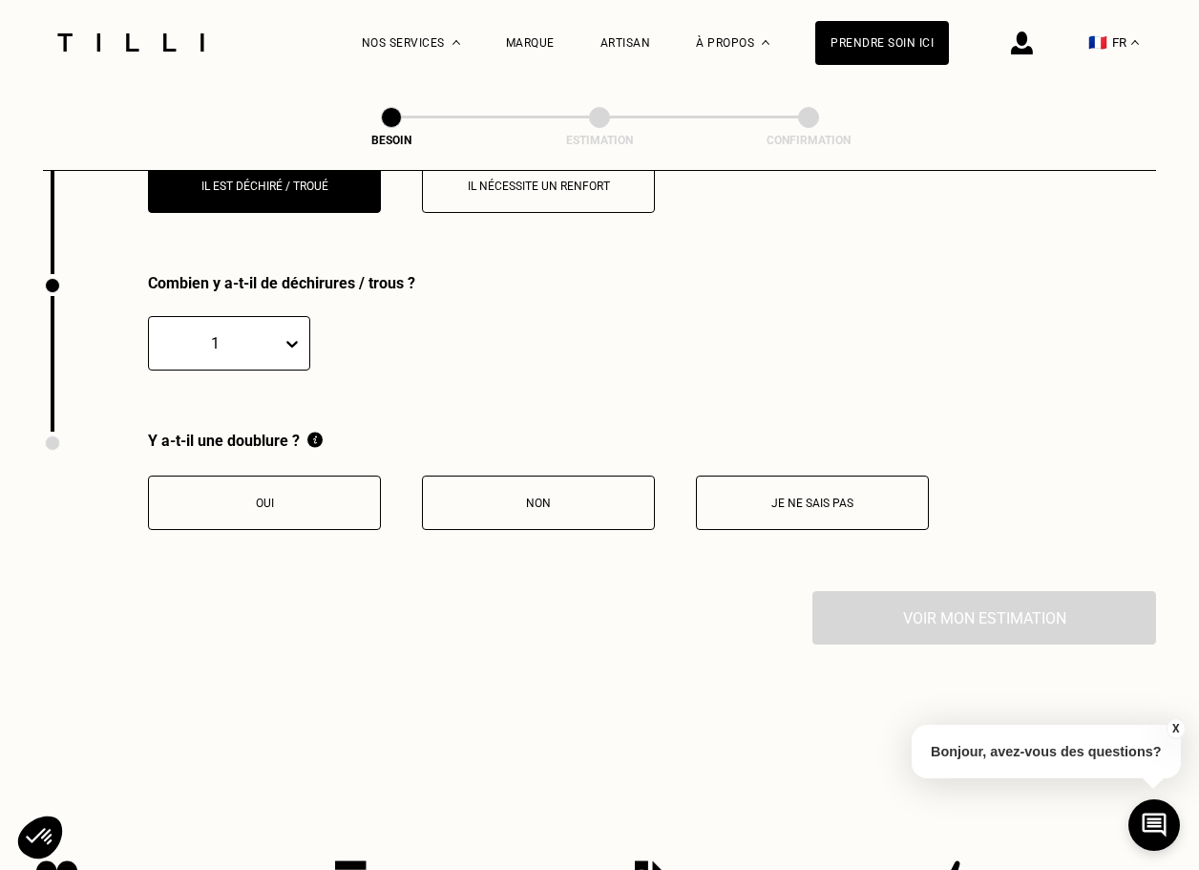
scroll to position [4051, 0]
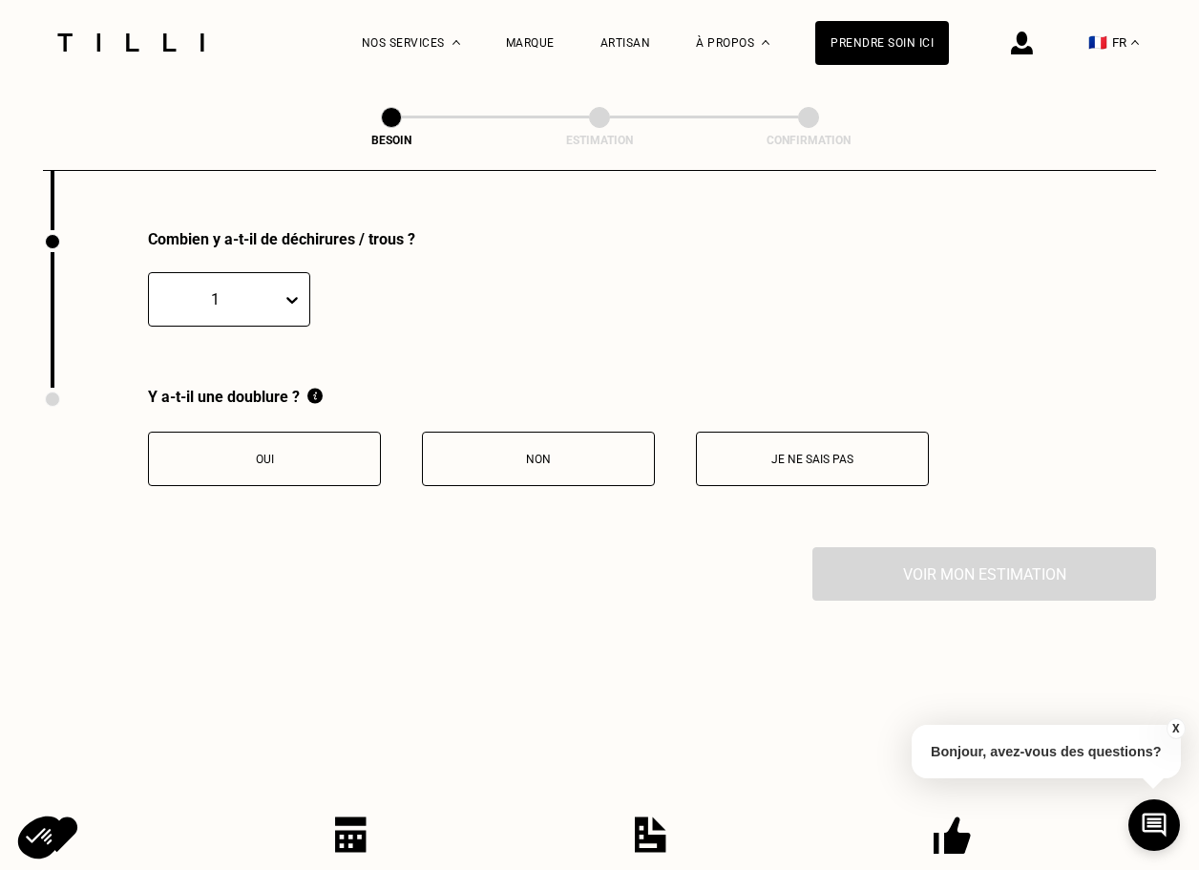
click at [305, 453] on p "Oui" at bounding box center [264, 459] width 212 height 13
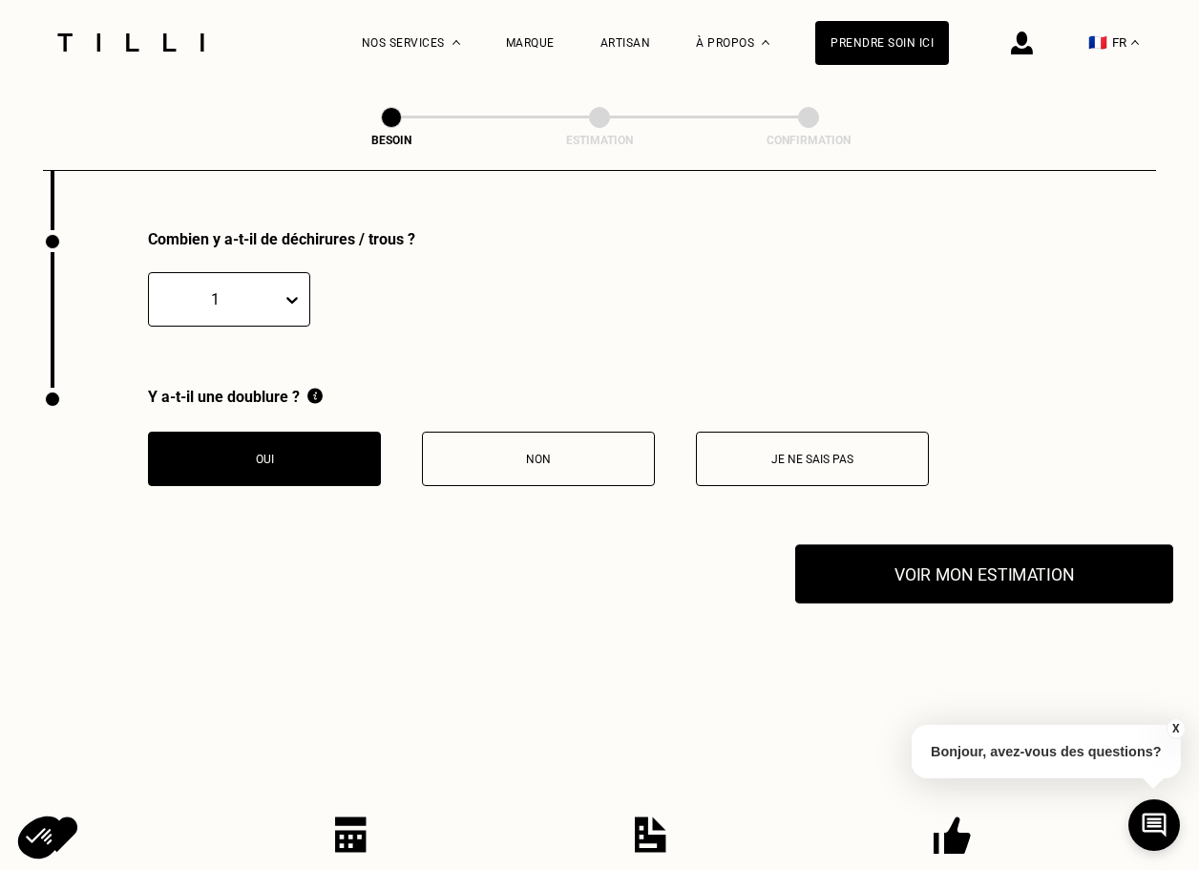
click at [943, 544] on button "Voir mon estimation" at bounding box center [984, 573] width 378 height 59
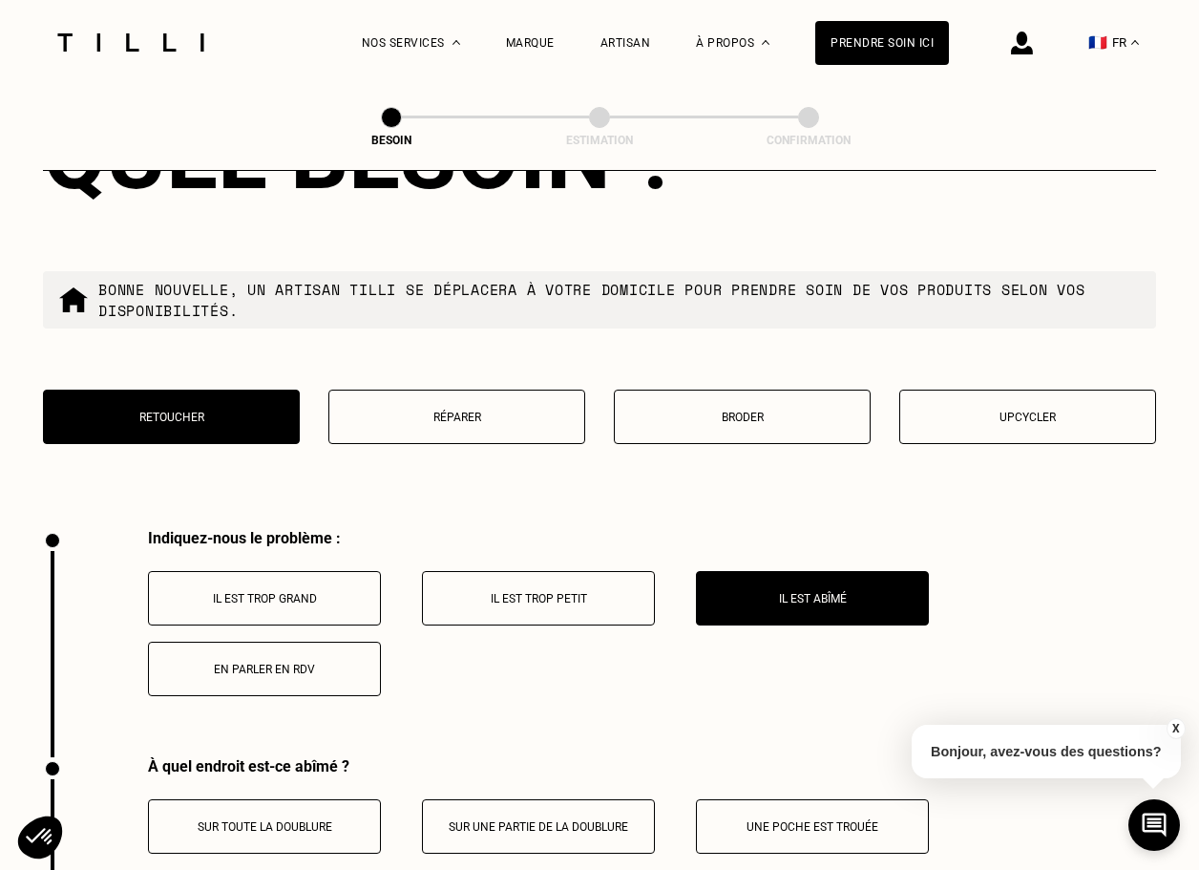
scroll to position [3225, 0]
